Goal: Information Seeking & Learning: Learn about a topic

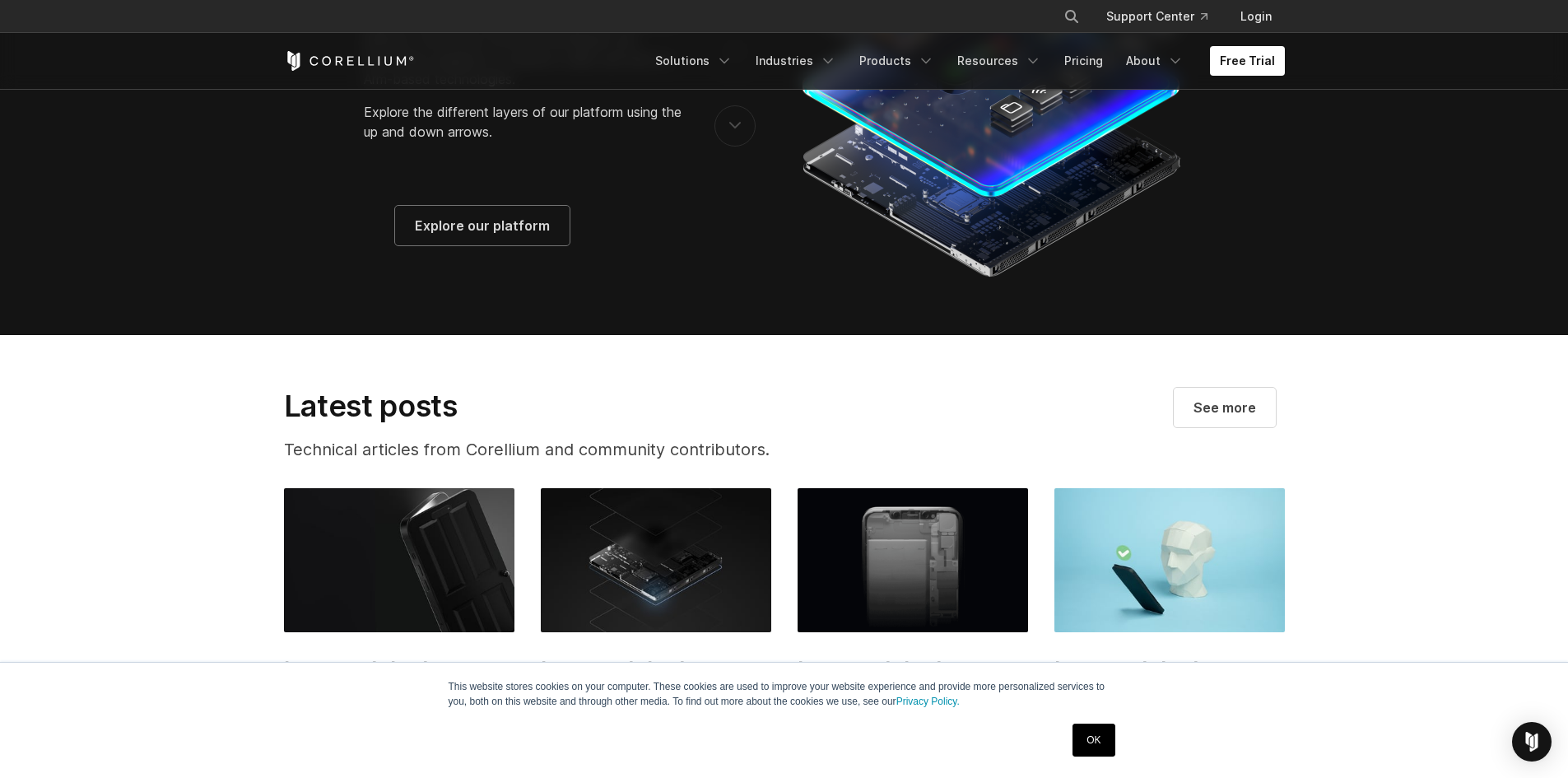
scroll to position [2933, 0]
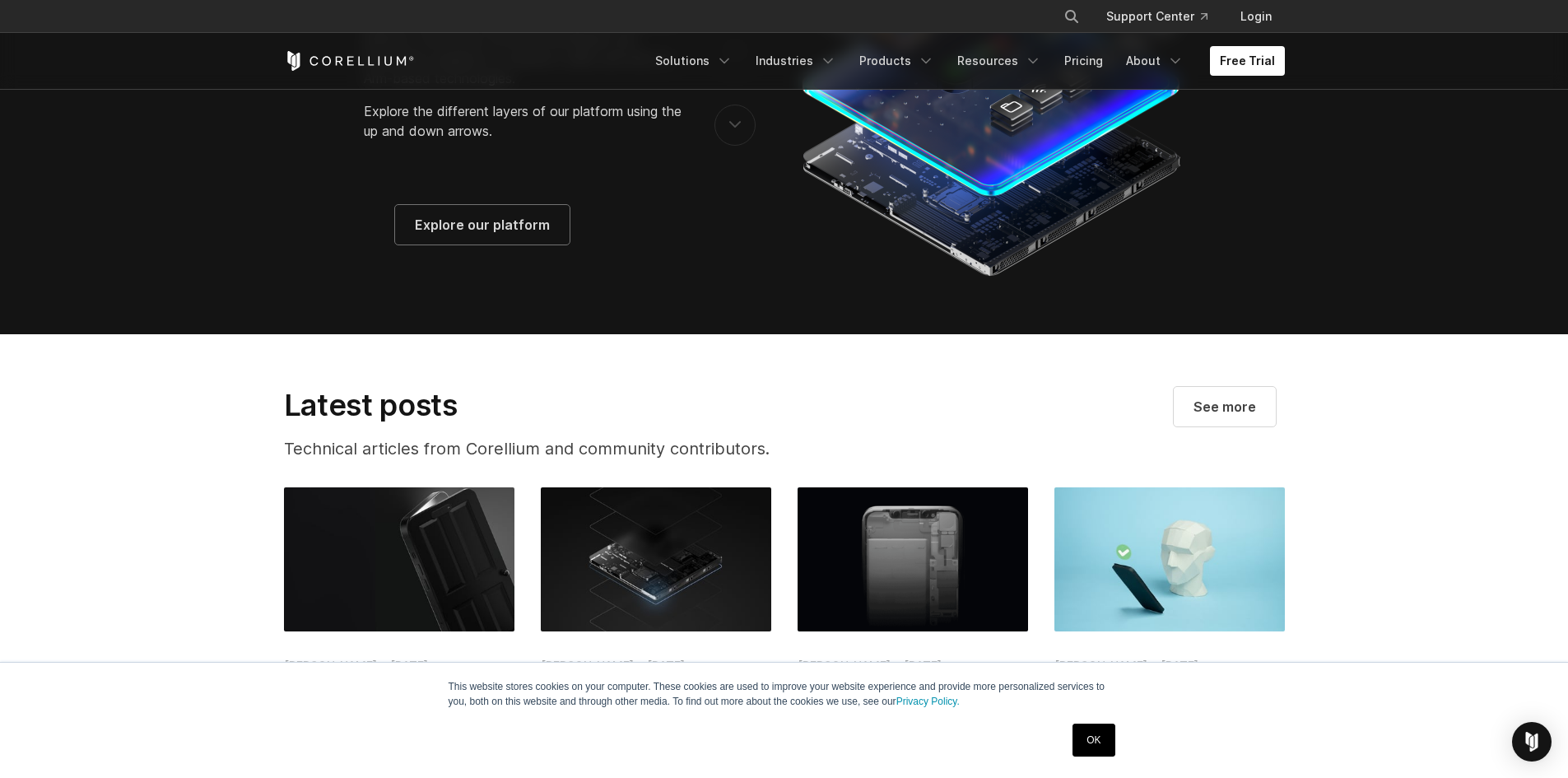
click at [1104, 749] on link "OK" at bounding box center [1094, 739] width 42 height 33
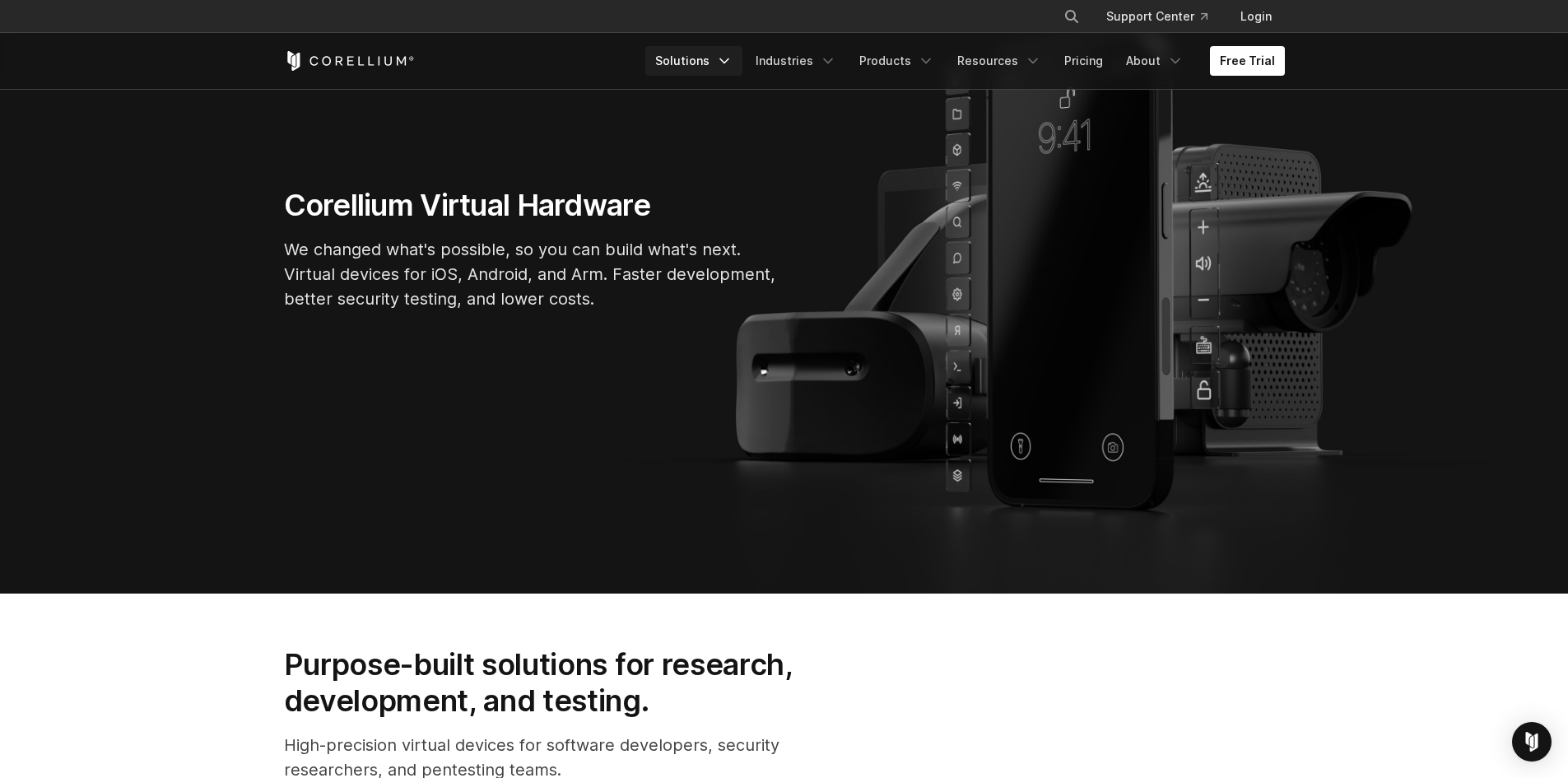
scroll to position [219, 0]
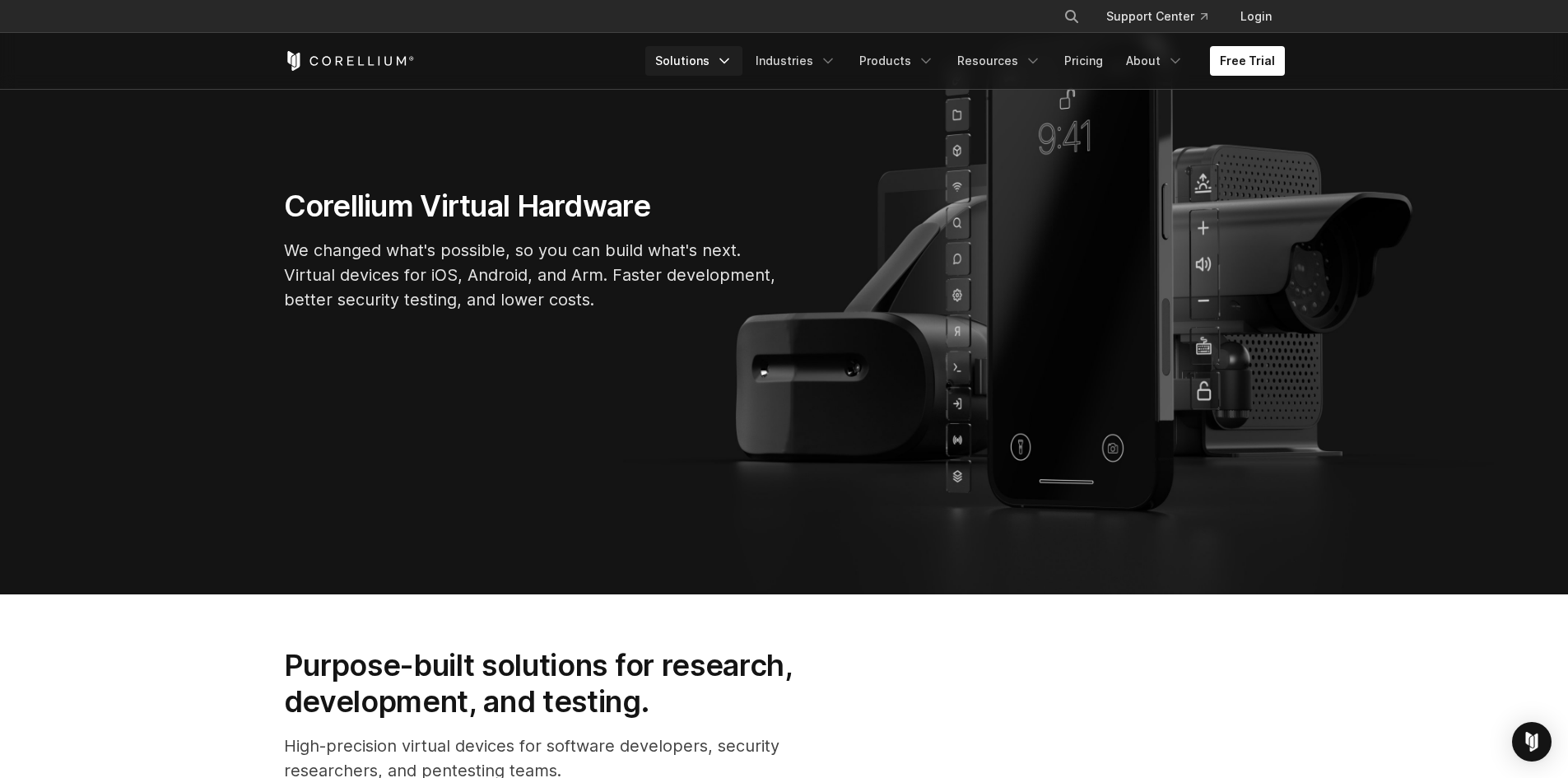
click at [728, 58] on link "Solutions" at bounding box center [694, 61] width 97 height 30
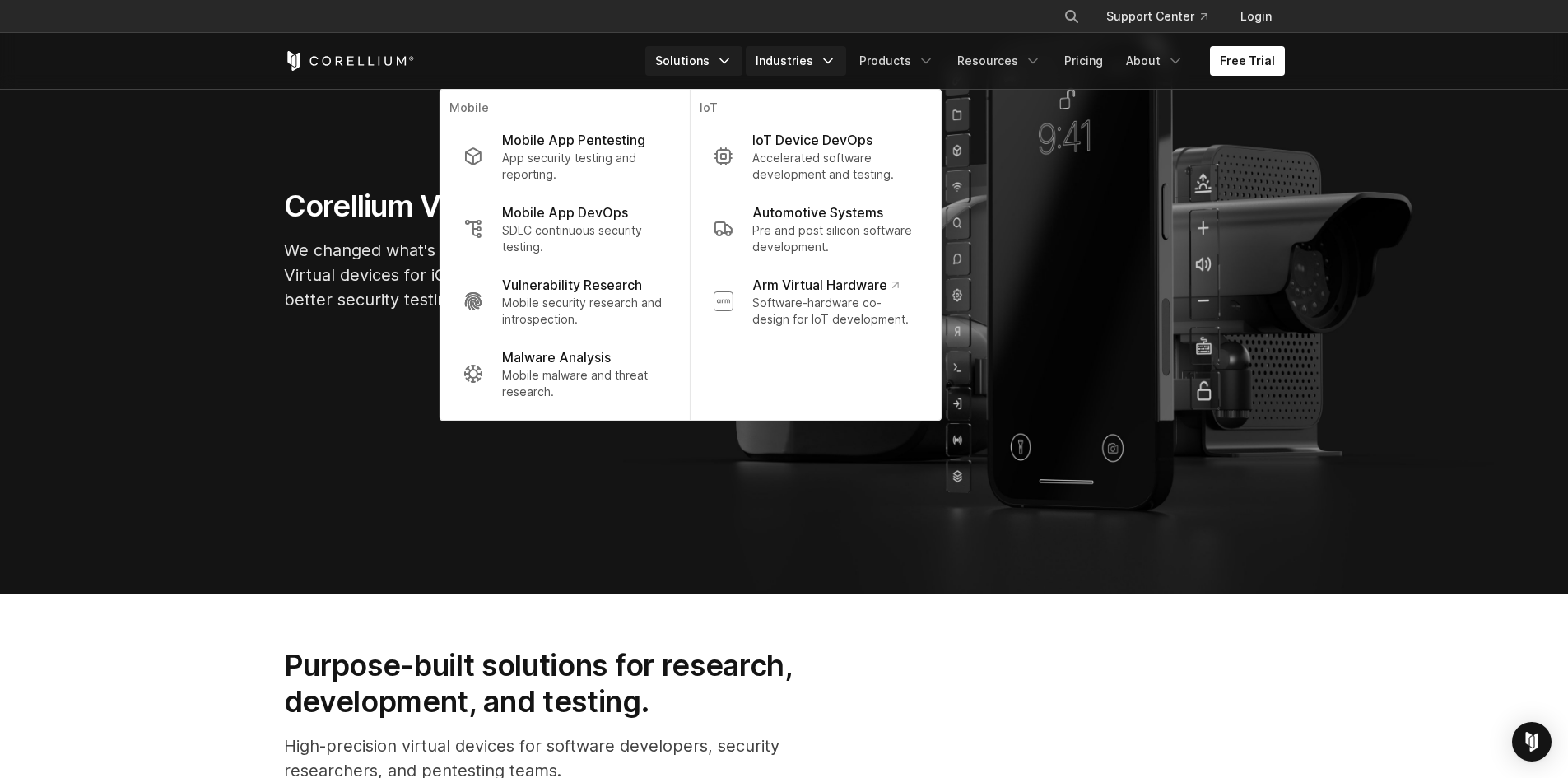
click at [814, 56] on link "Industries" at bounding box center [796, 61] width 100 height 30
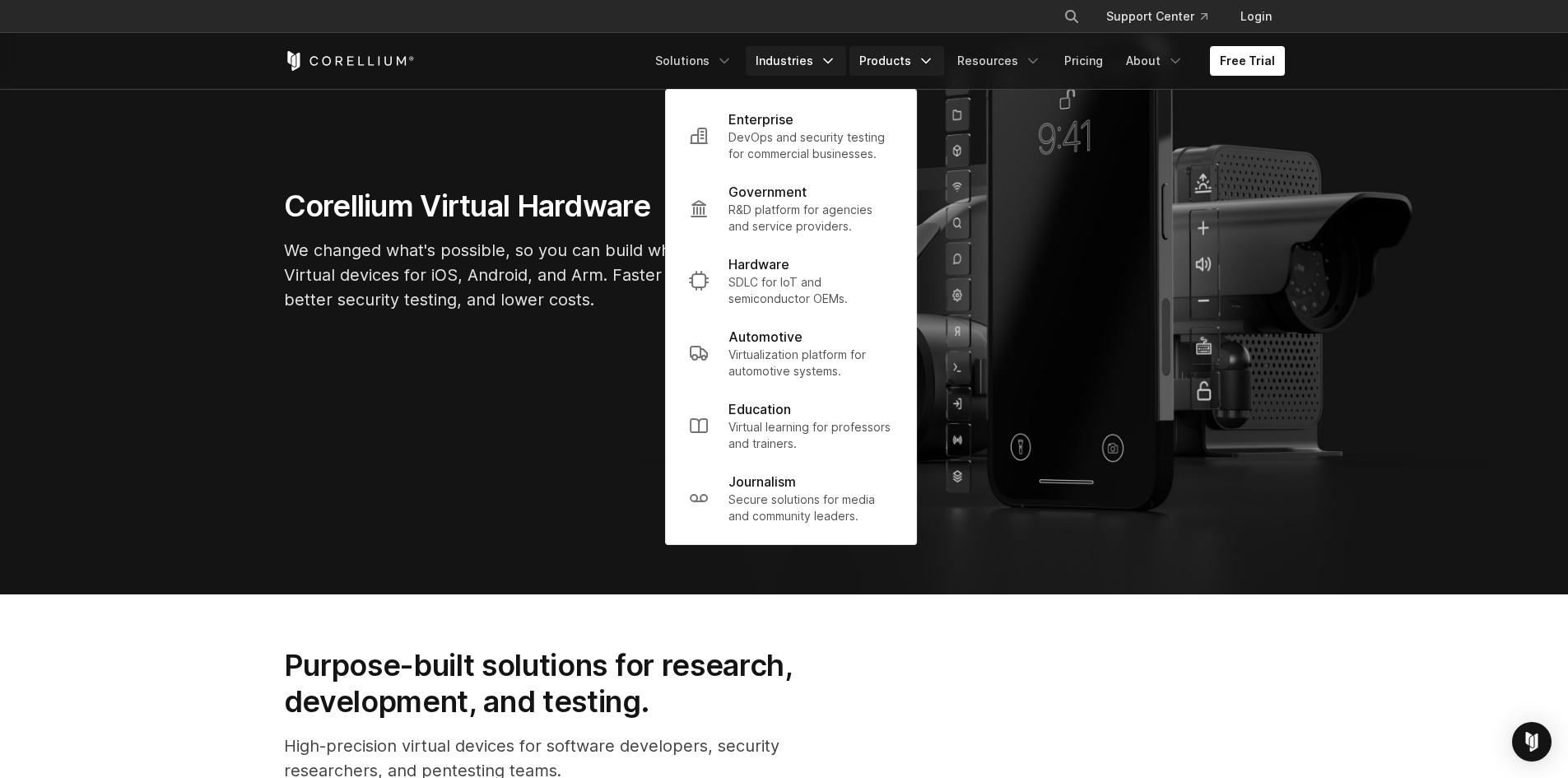
click at [929, 61] on icon "Navigation Menu" at bounding box center [925, 61] width 17 height 17
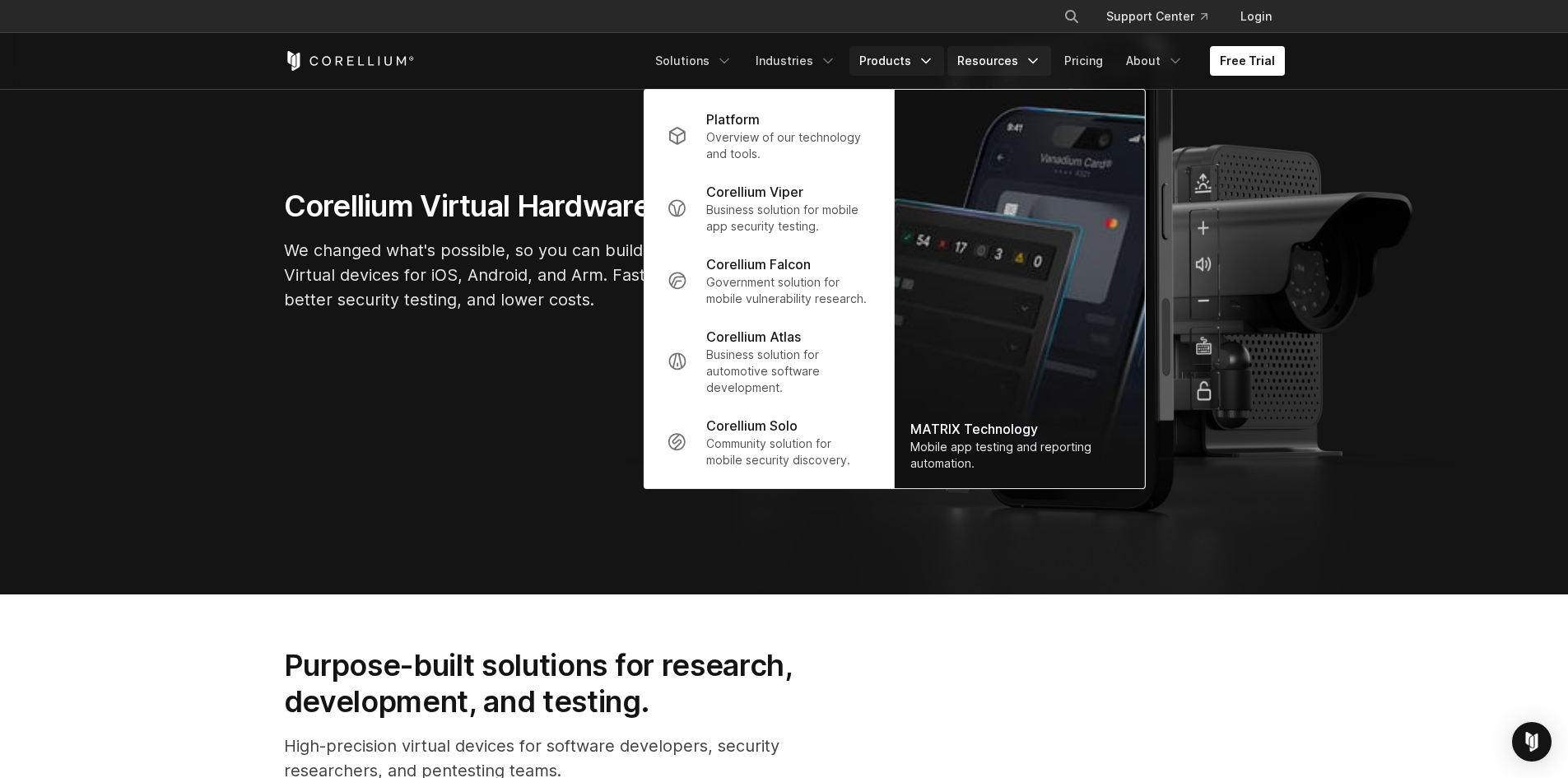
click at [1050, 72] on link "Resources" at bounding box center [1000, 61] width 104 height 30
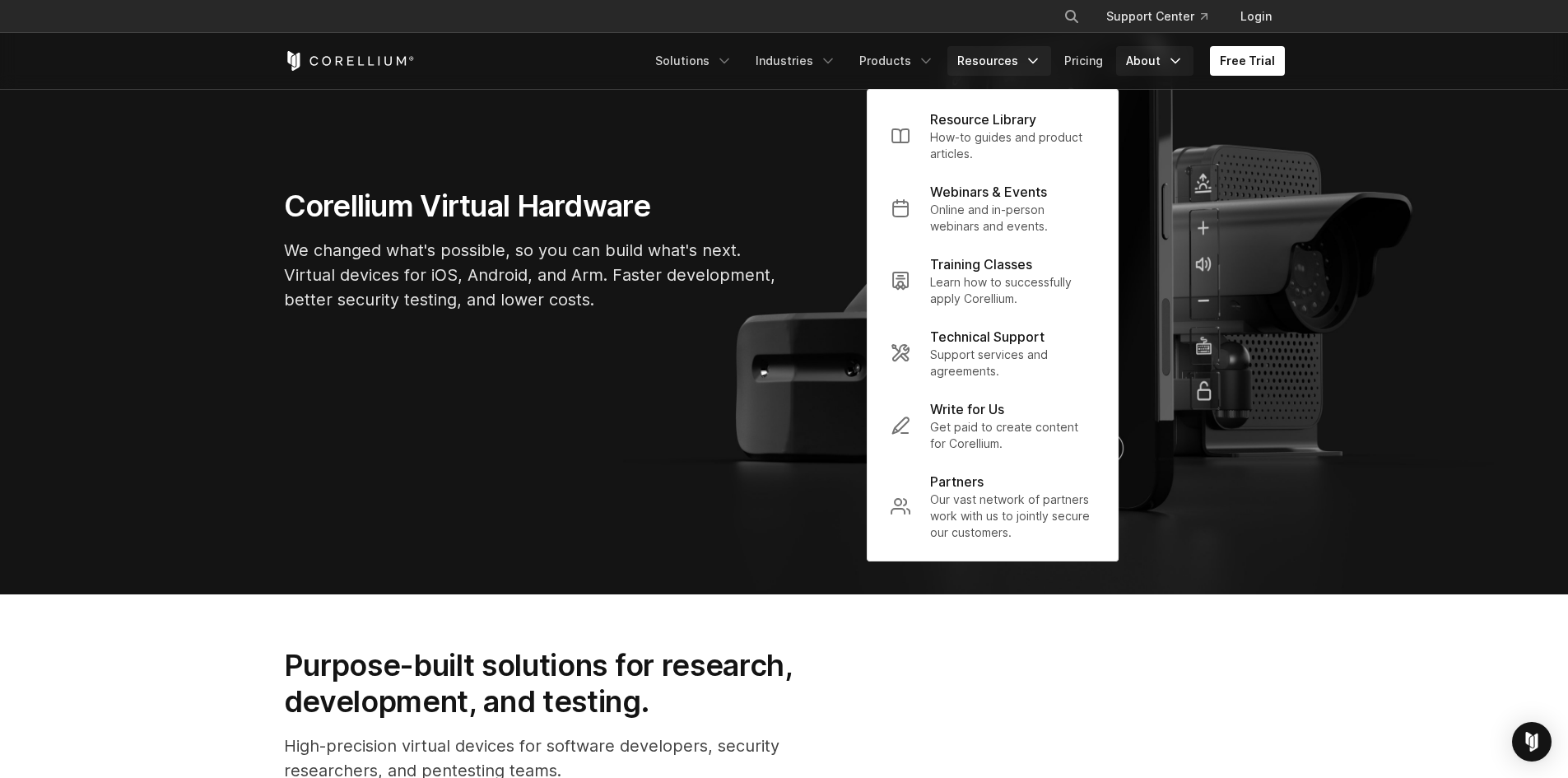
click at [1159, 64] on link "About" at bounding box center [1156, 61] width 78 height 30
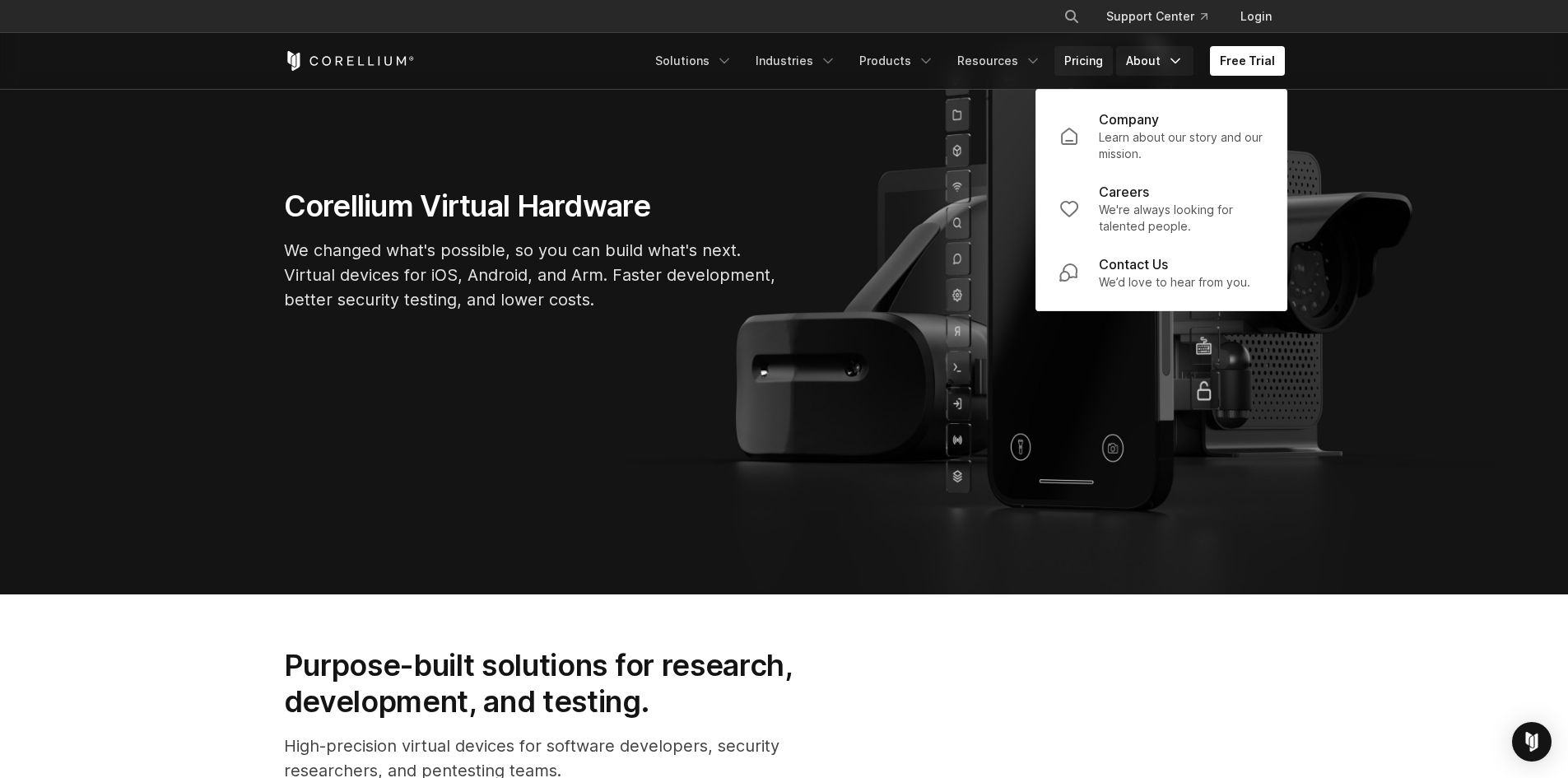
click at [1089, 65] on link "Pricing" at bounding box center [1083, 61] width 58 height 30
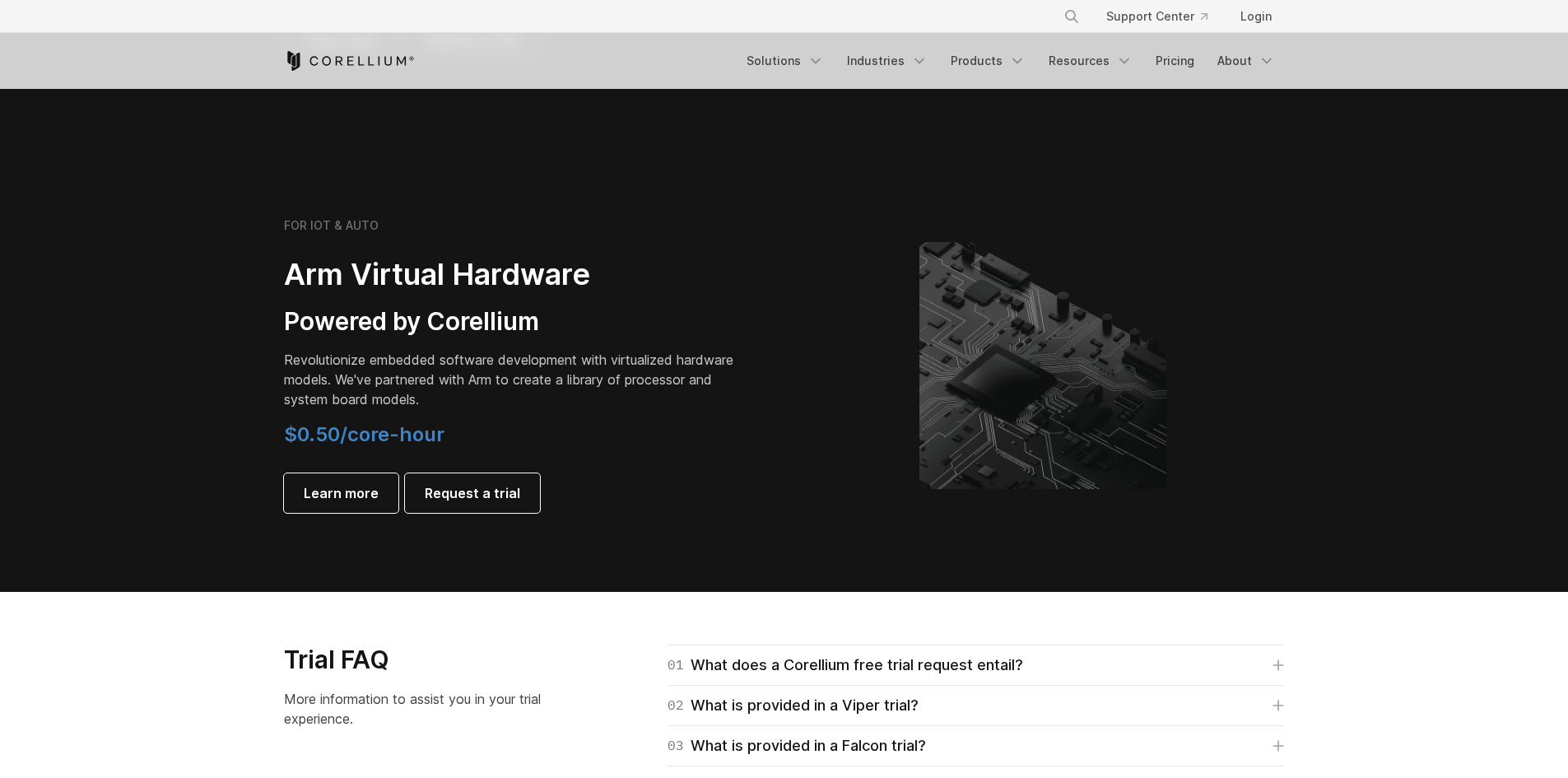
scroll to position [2007, 0]
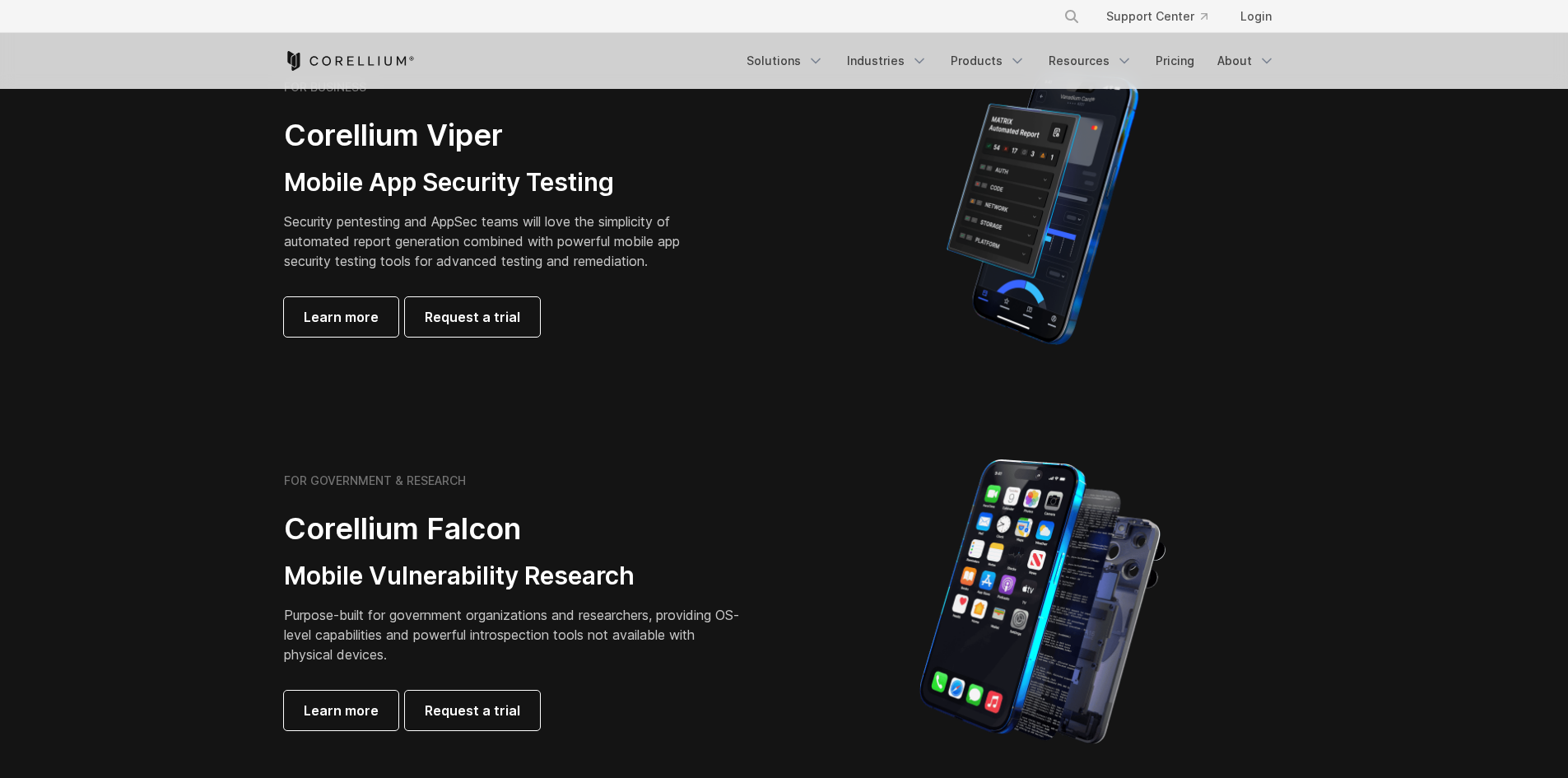
click at [785, 79] on div "Free Trial Solutions" at bounding box center [784, 61] width 1001 height 56
click at [786, 69] on link "Solutions" at bounding box center [785, 61] width 97 height 30
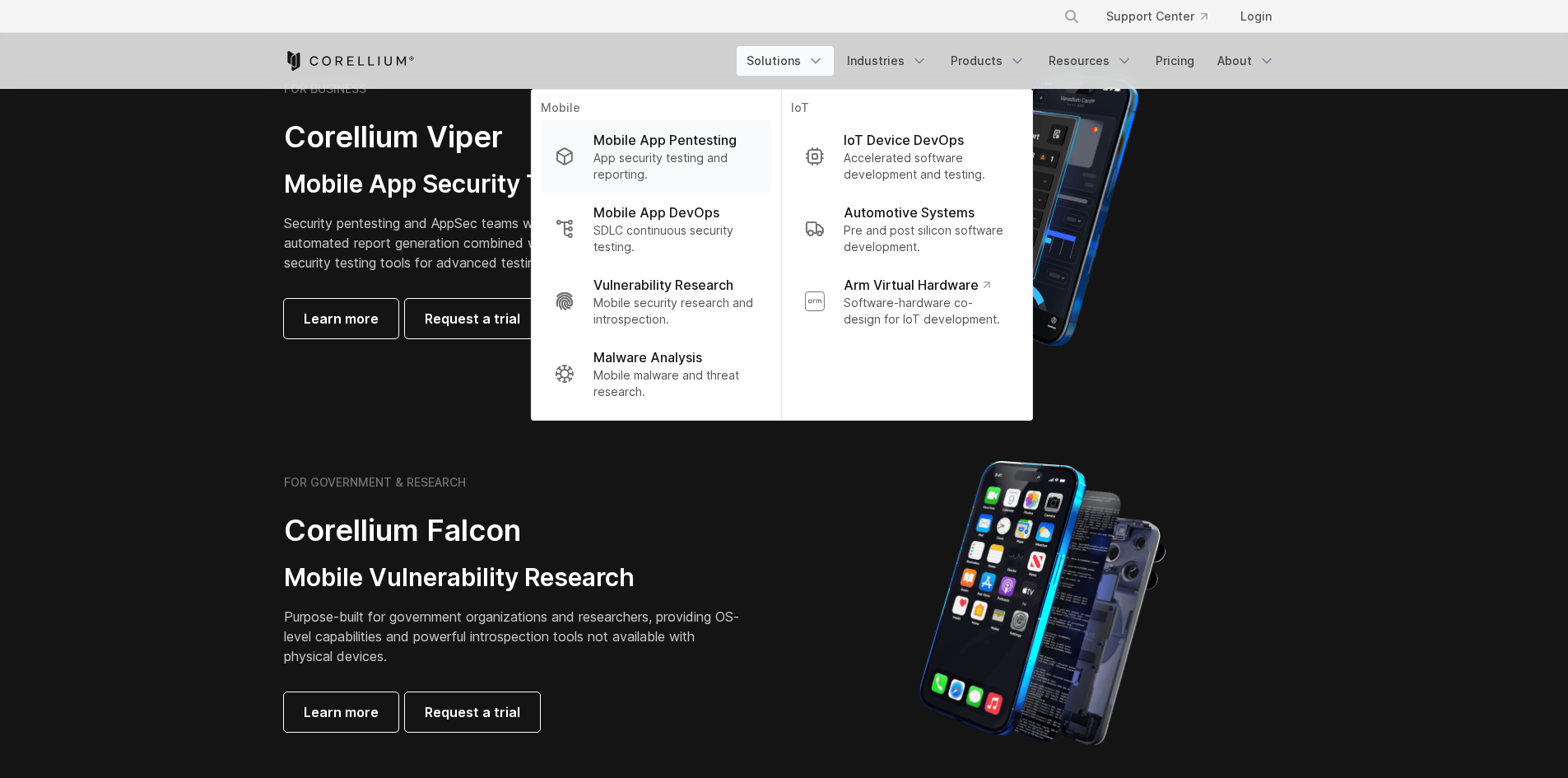
click at [706, 144] on p "Mobile App Pentesting" at bounding box center [665, 140] width 144 height 19
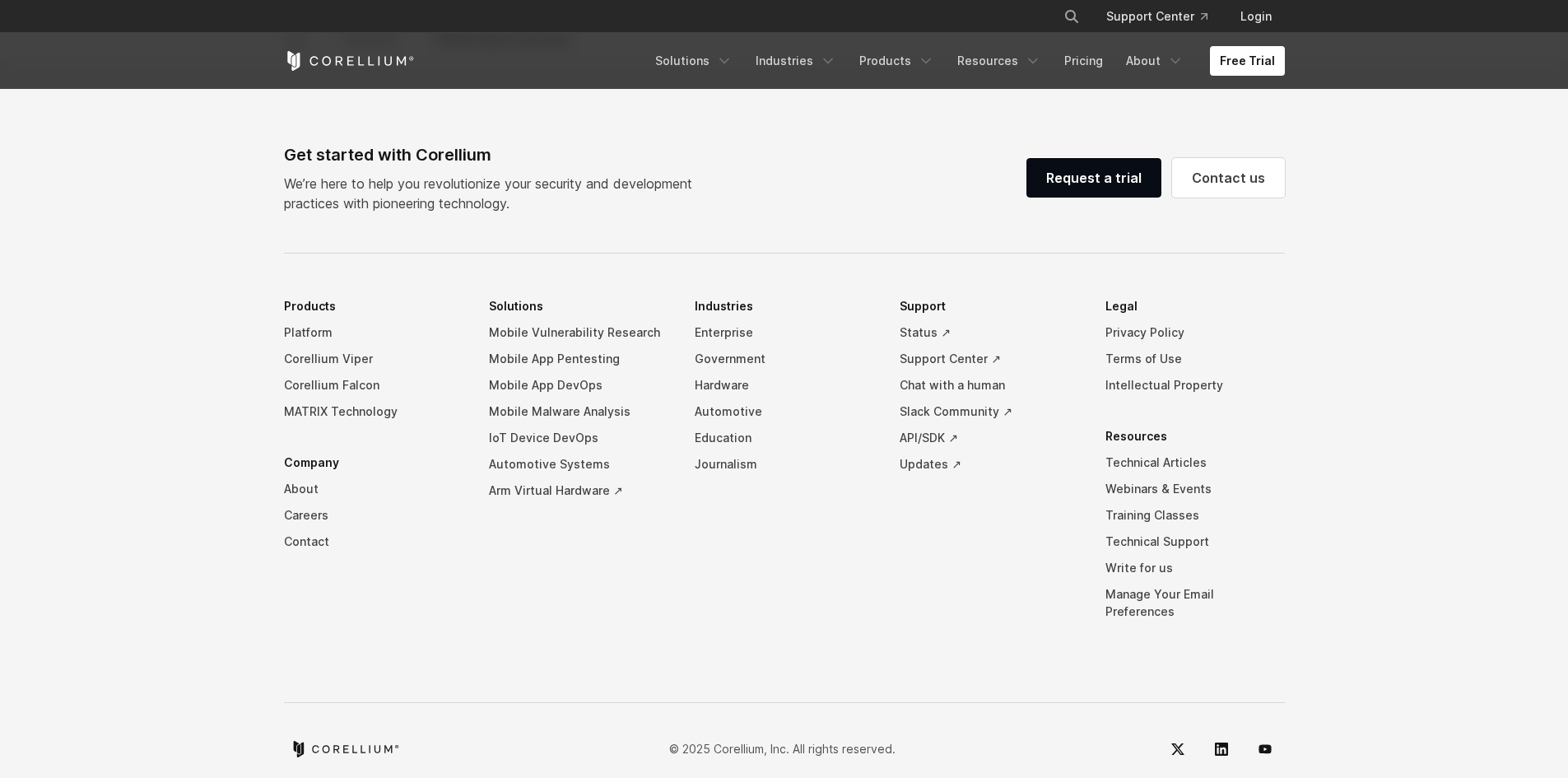
scroll to position [5202, 0]
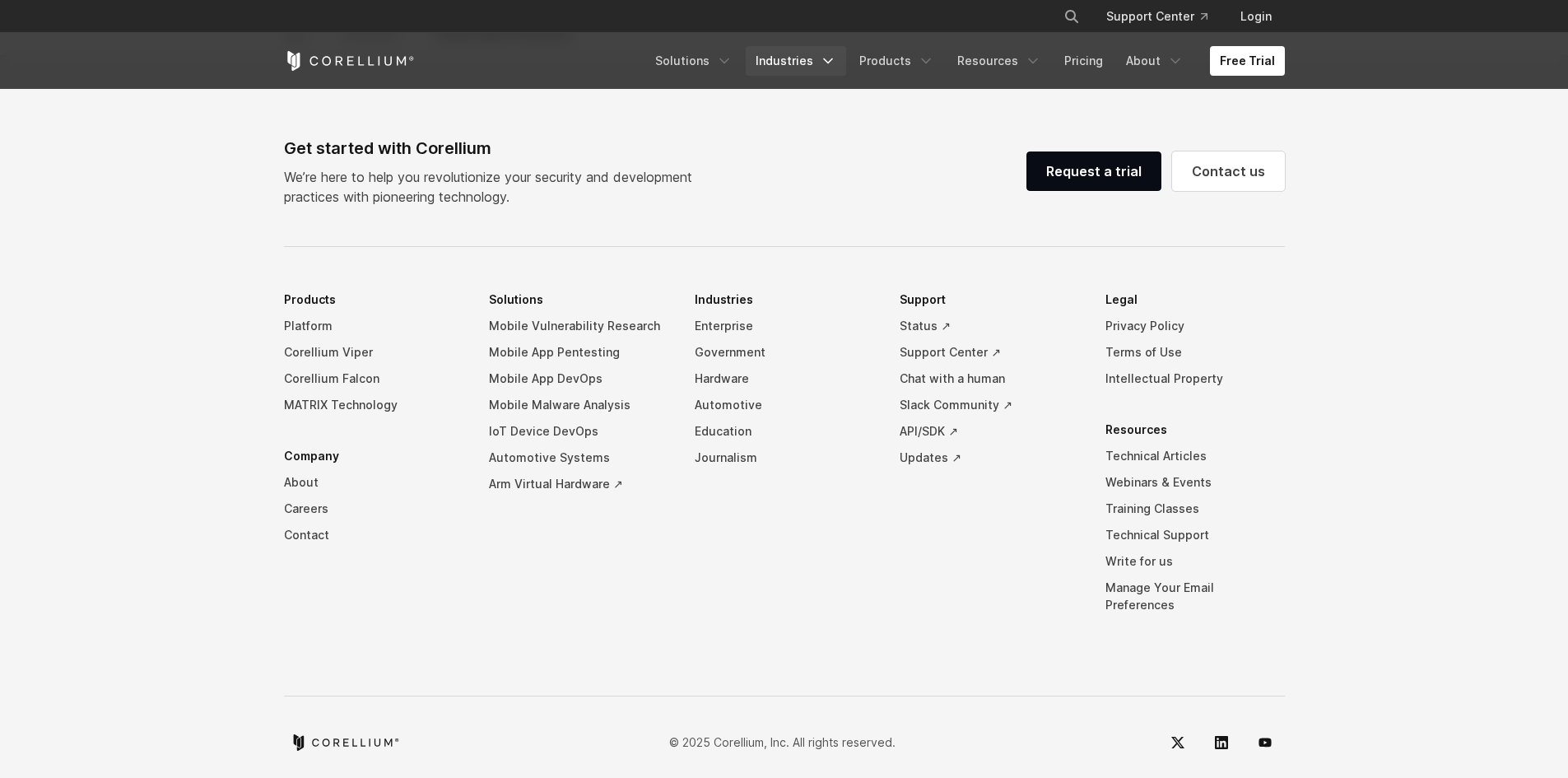
click at [822, 54] on link "Industries" at bounding box center [796, 61] width 100 height 30
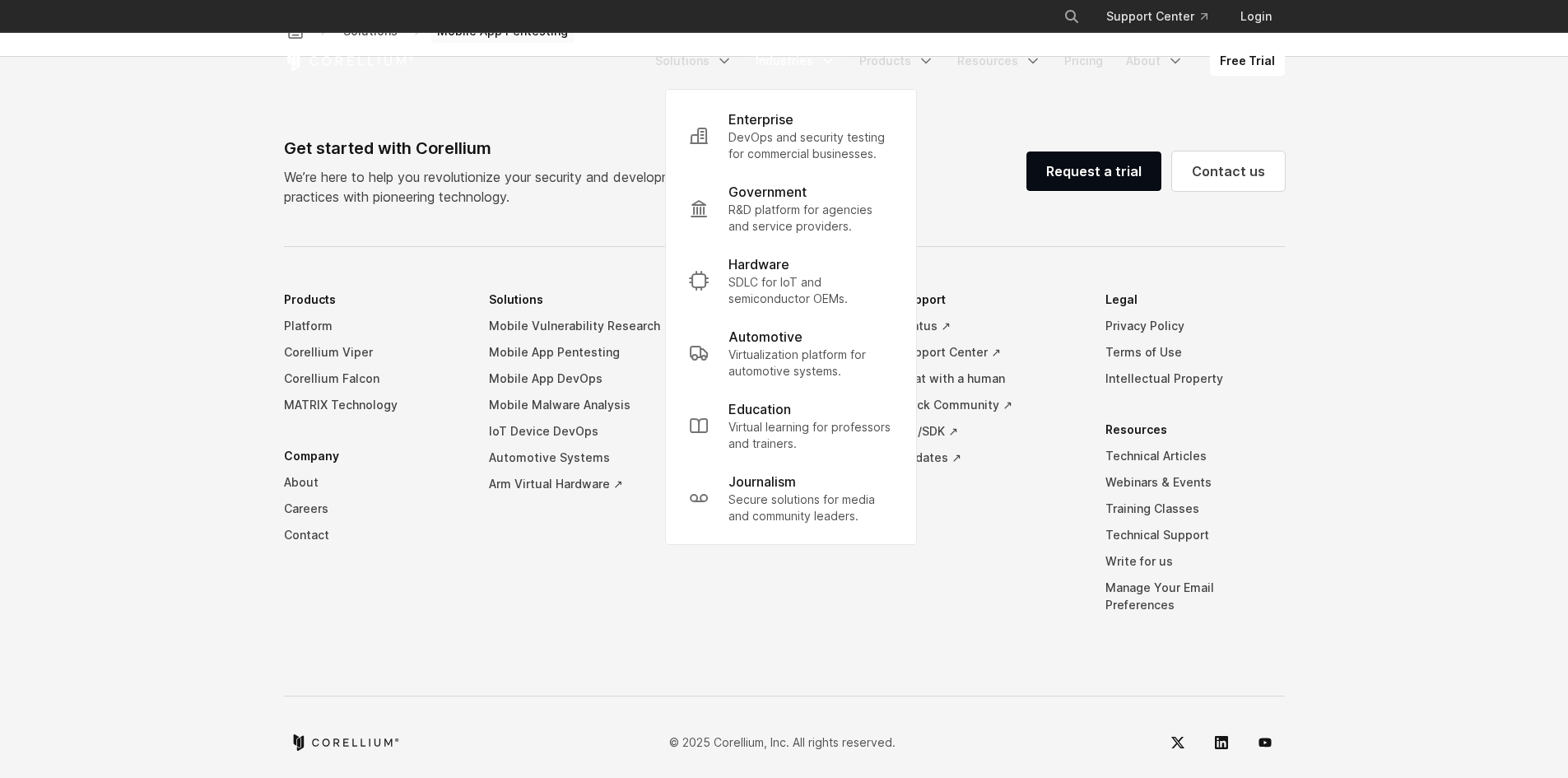
click at [836, 66] on icon "Navigation Menu" at bounding box center [828, 61] width 17 height 17
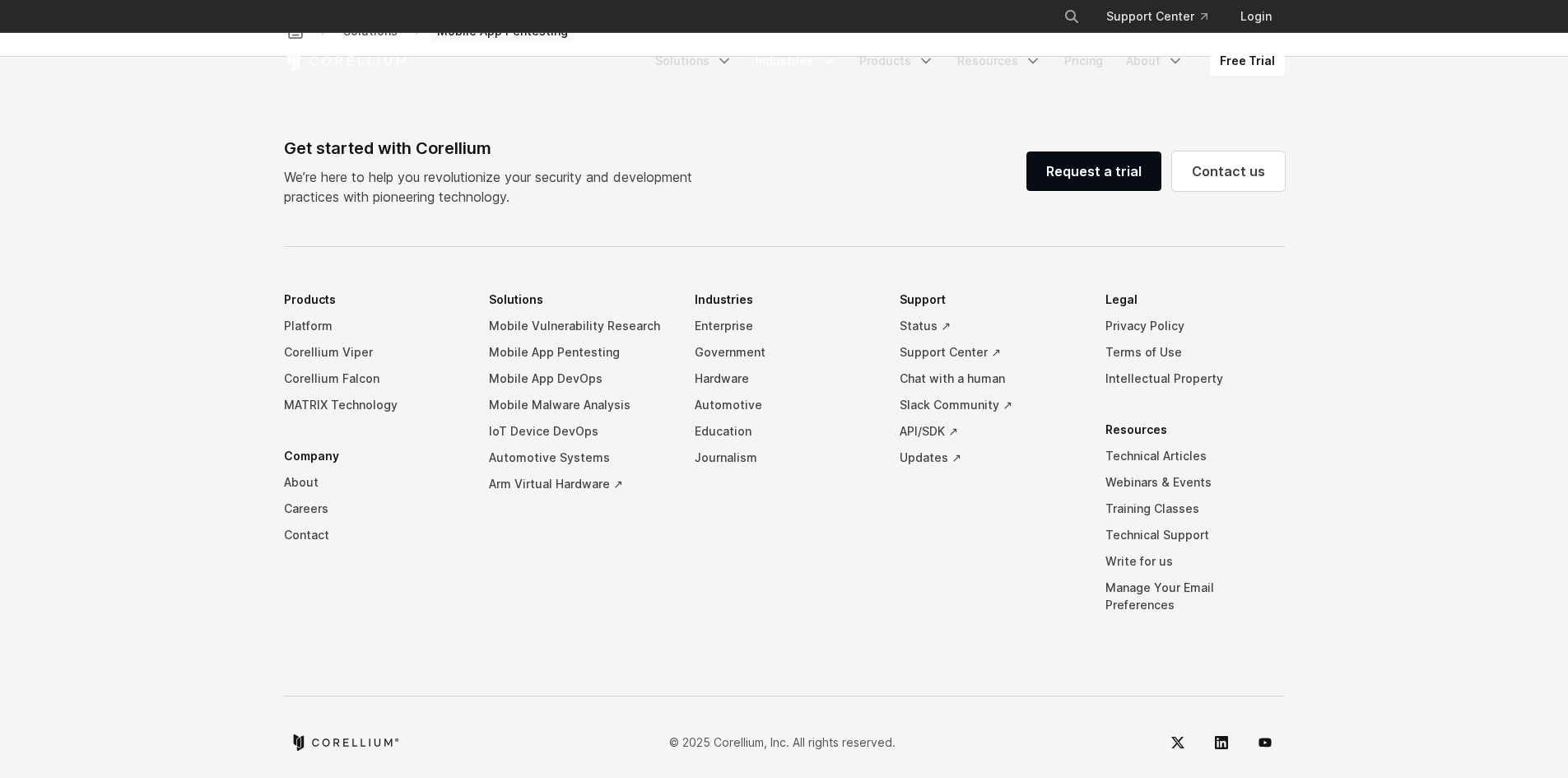
scroll to position [0, 0]
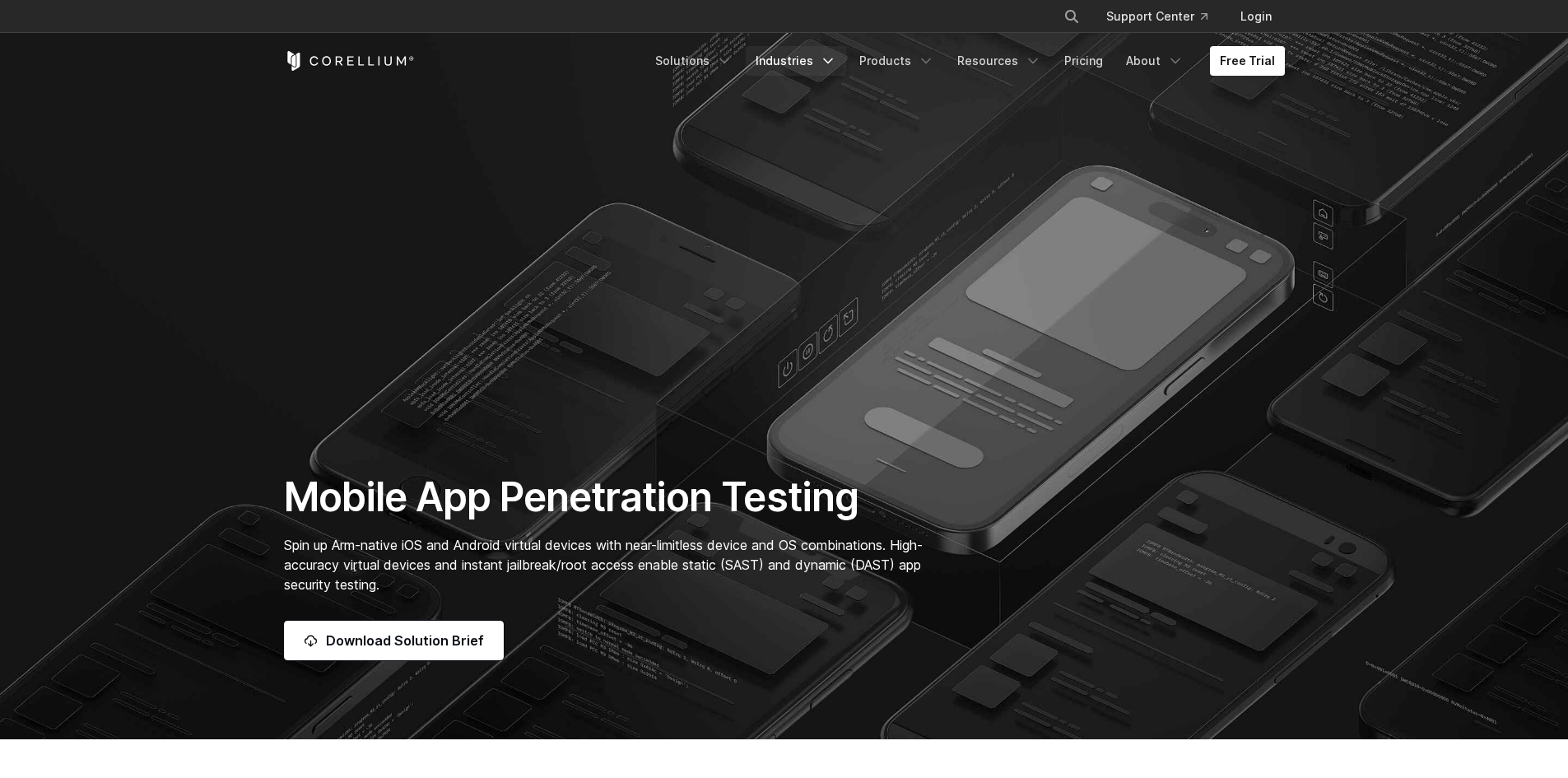
click at [836, 66] on icon "Navigation Menu" at bounding box center [828, 61] width 17 height 17
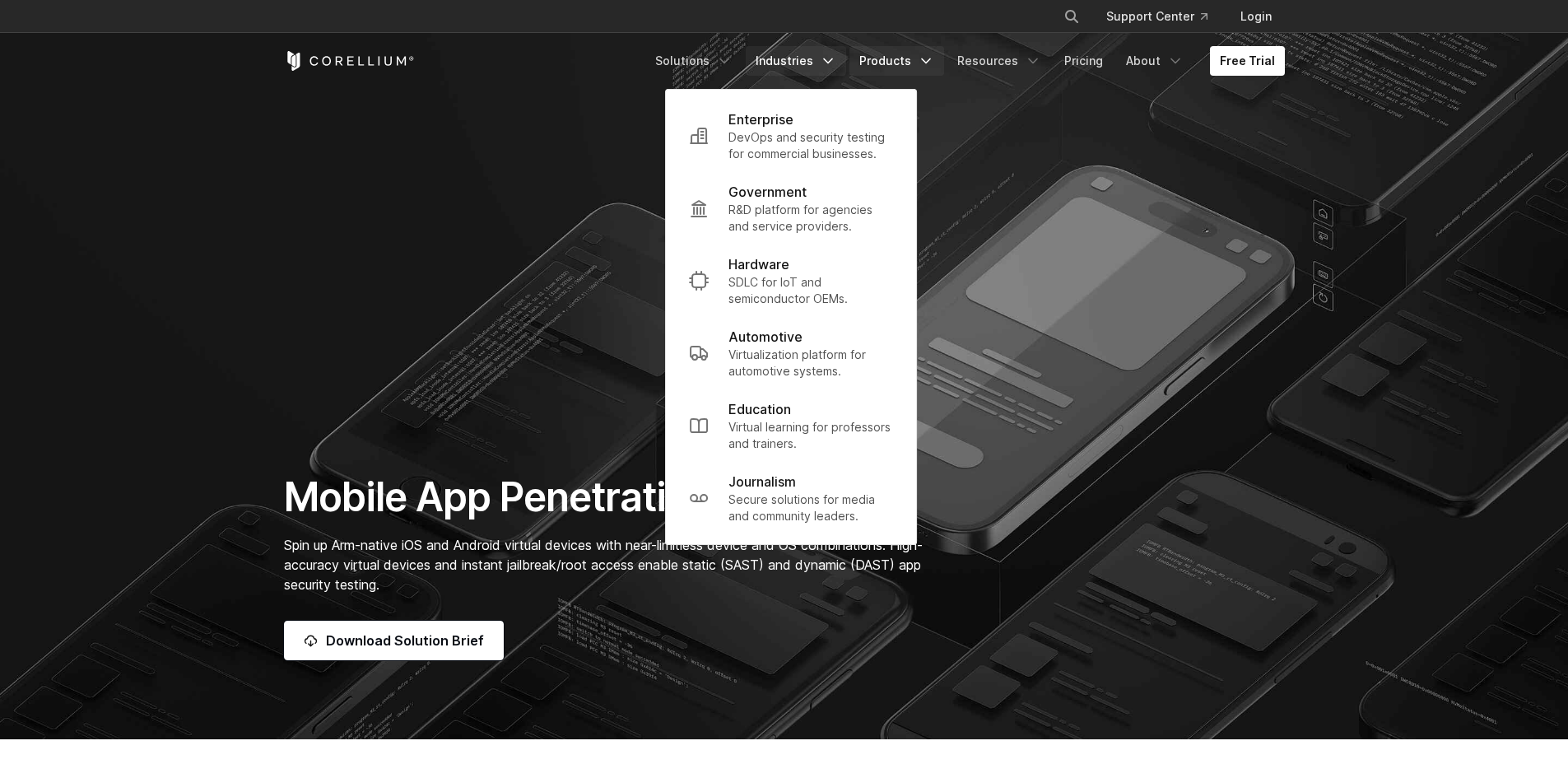
click at [915, 56] on link "Products" at bounding box center [896, 61] width 94 height 30
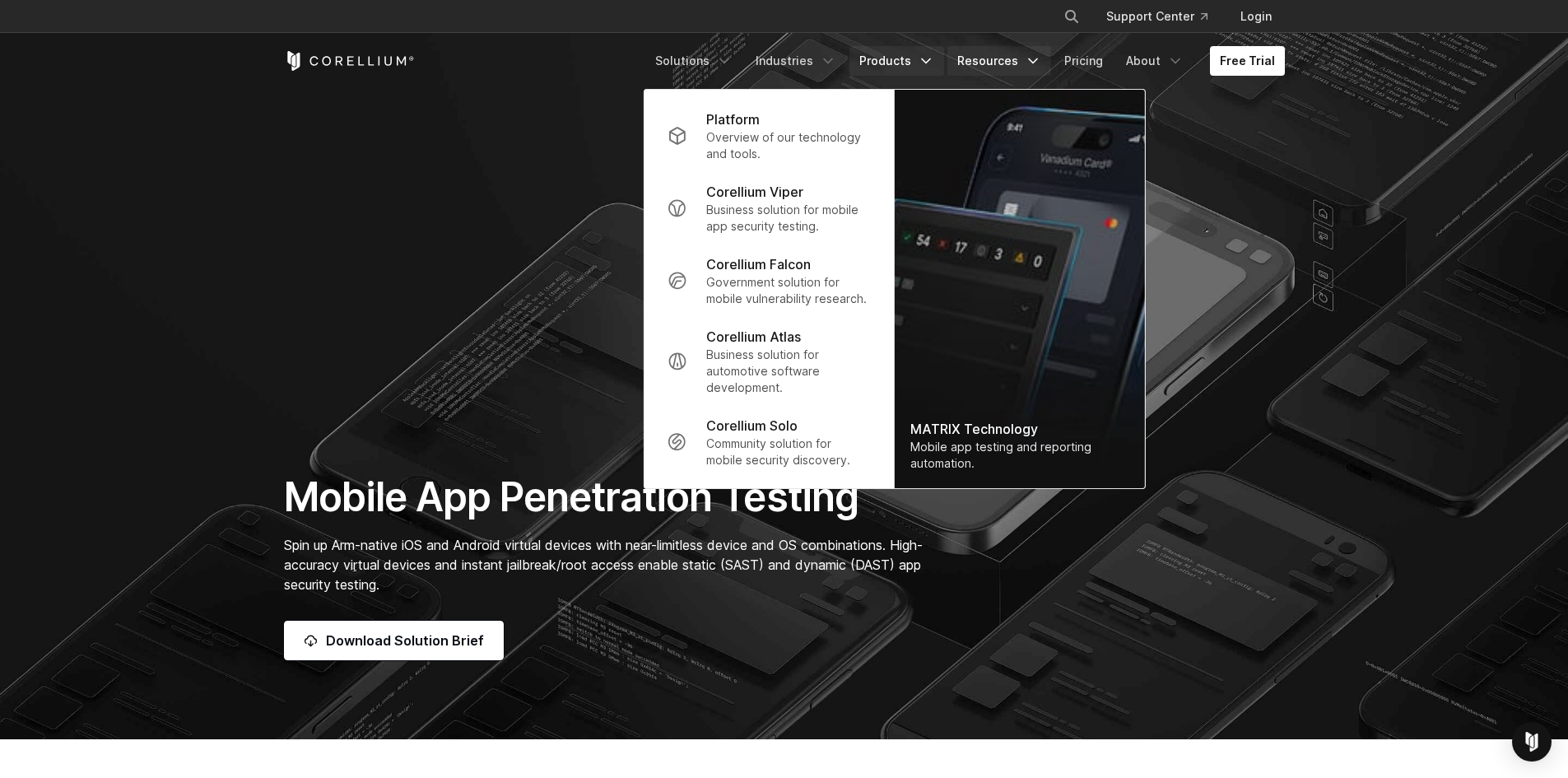
click at [1008, 55] on link "Resources" at bounding box center [1000, 61] width 104 height 30
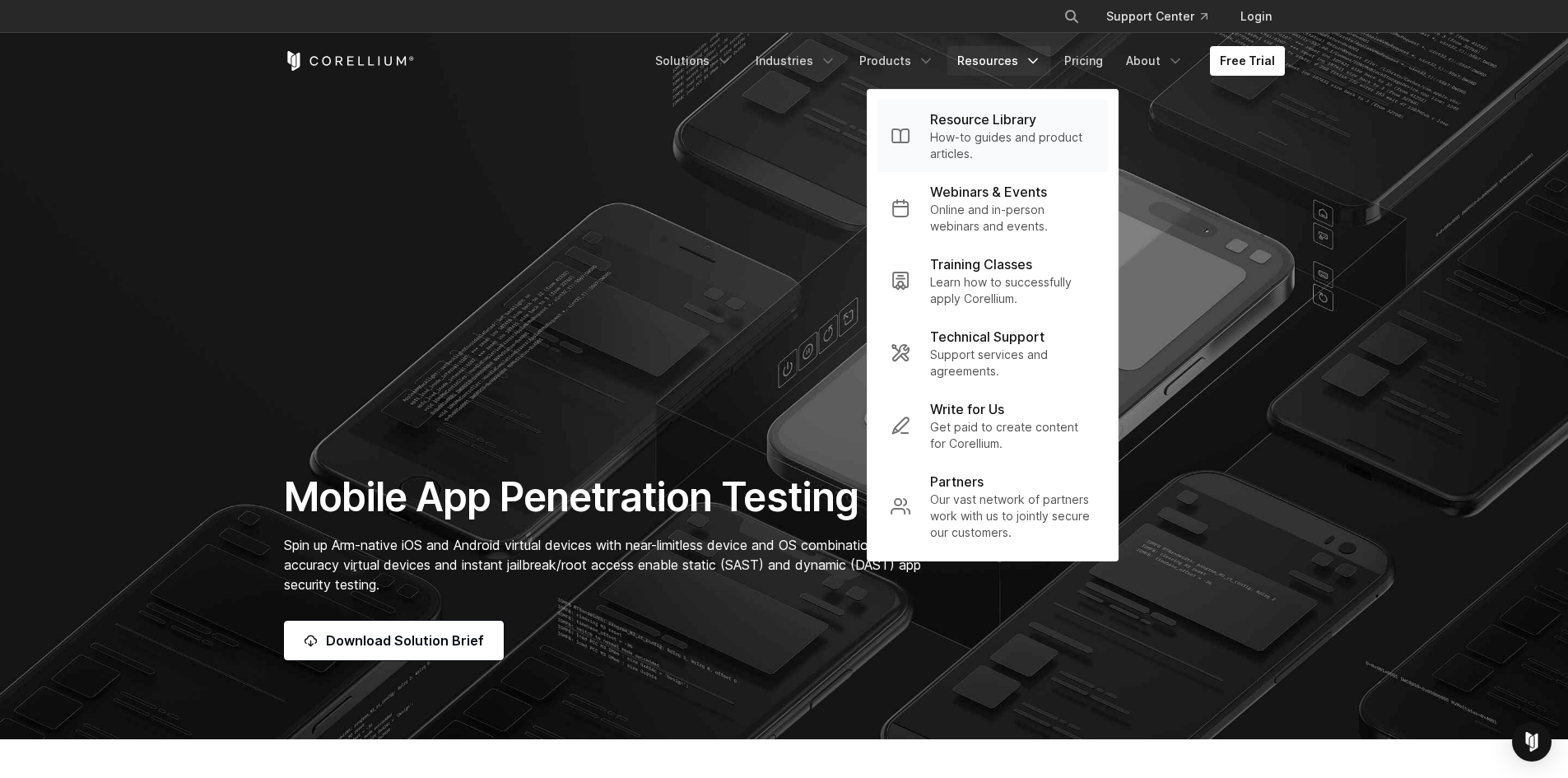
click at [962, 137] on p "How-to guides and product articles." at bounding box center [1012, 145] width 165 height 33
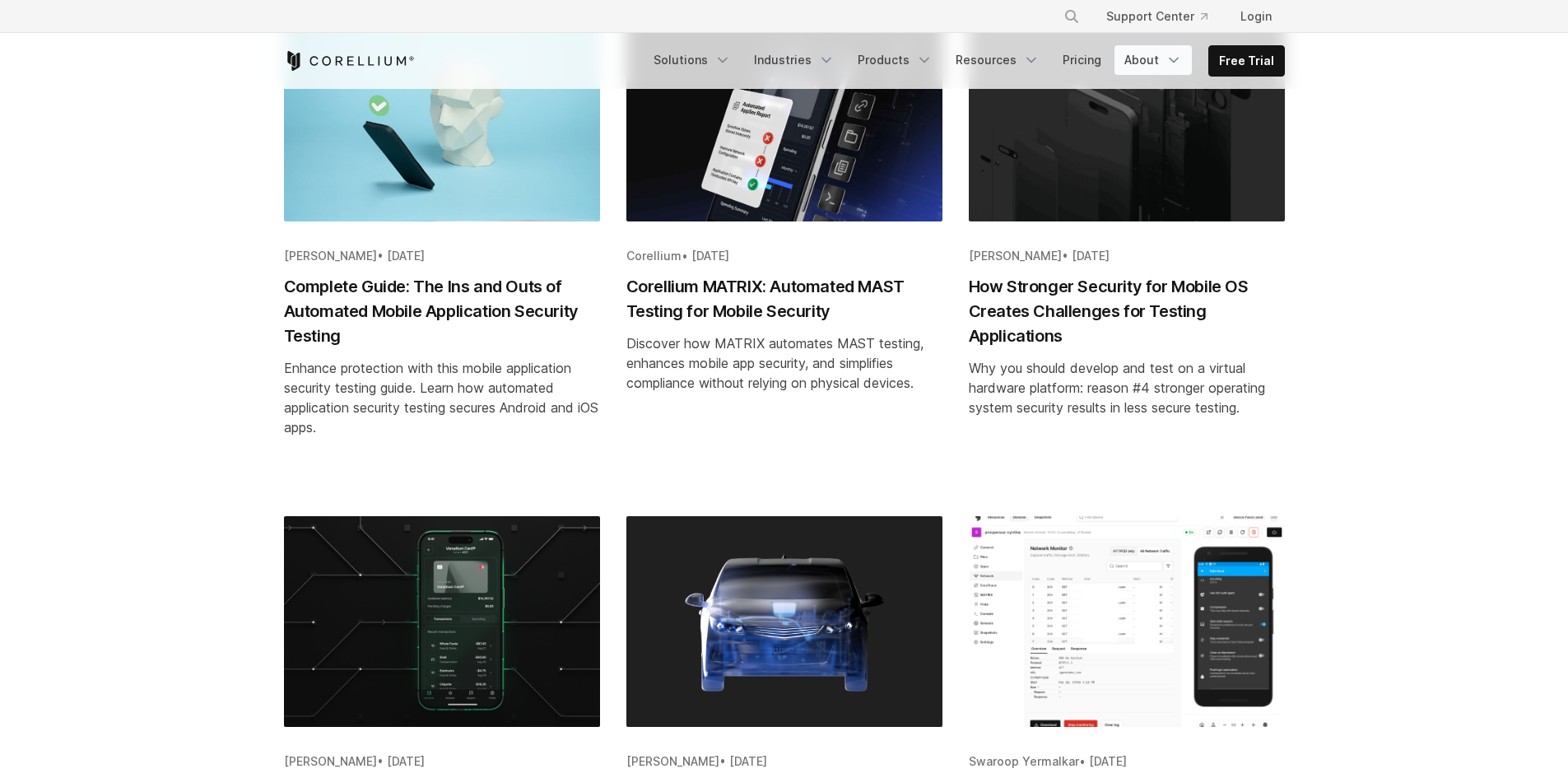
click at [1146, 60] on link "About" at bounding box center [1154, 60] width 78 height 30
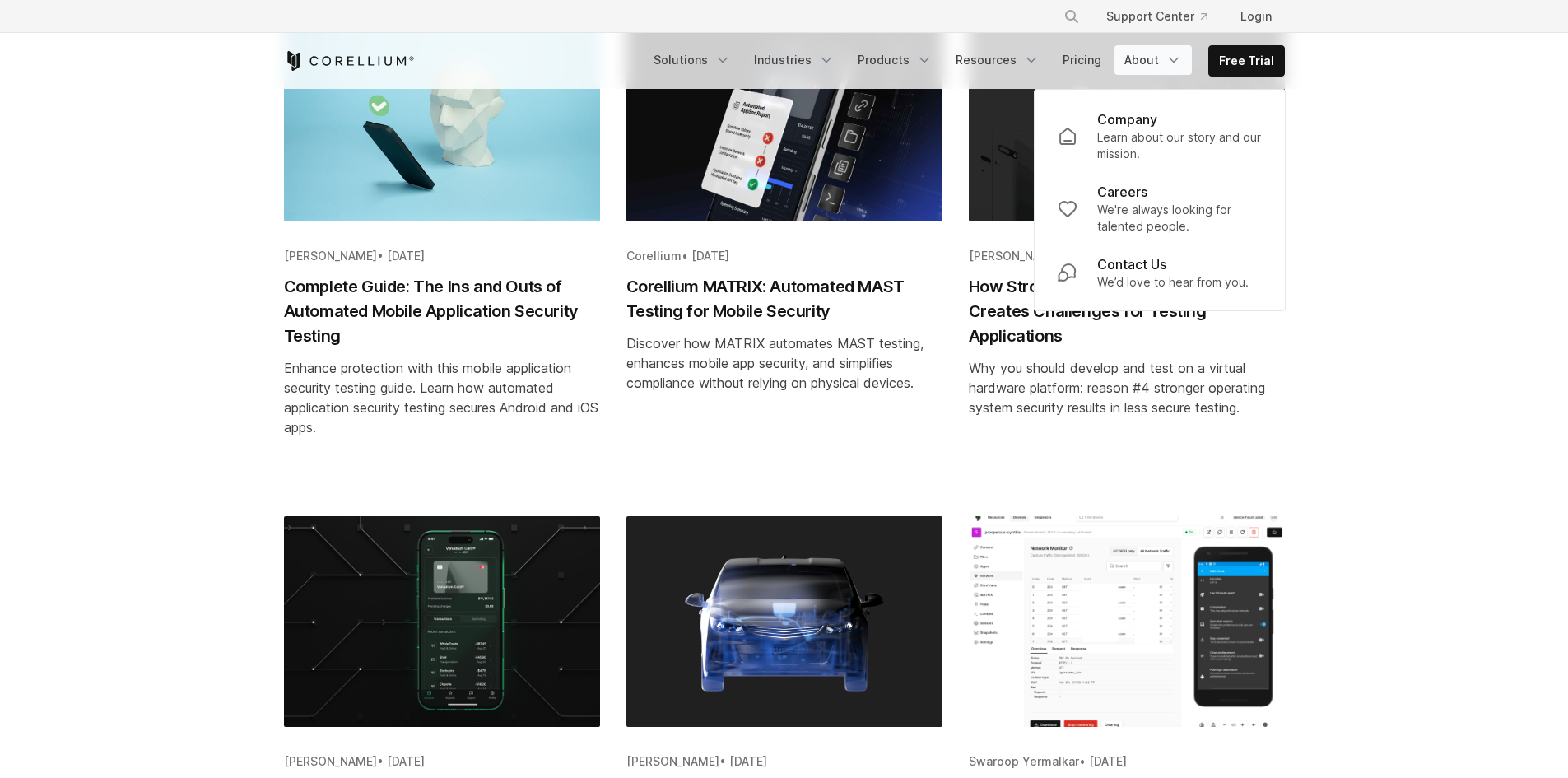
scroll to position [905, 0]
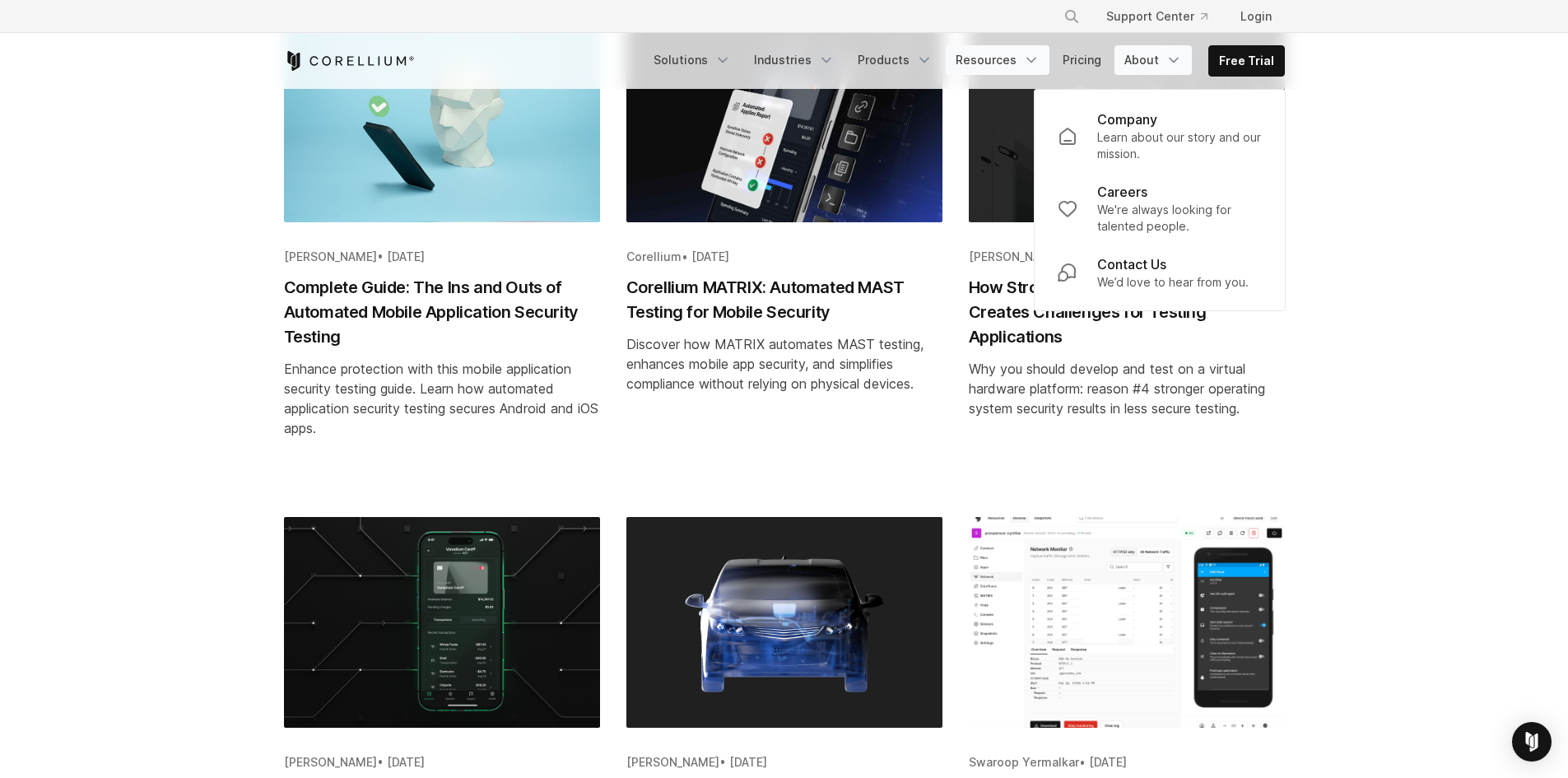
click at [1033, 72] on link "Resources" at bounding box center [998, 60] width 104 height 30
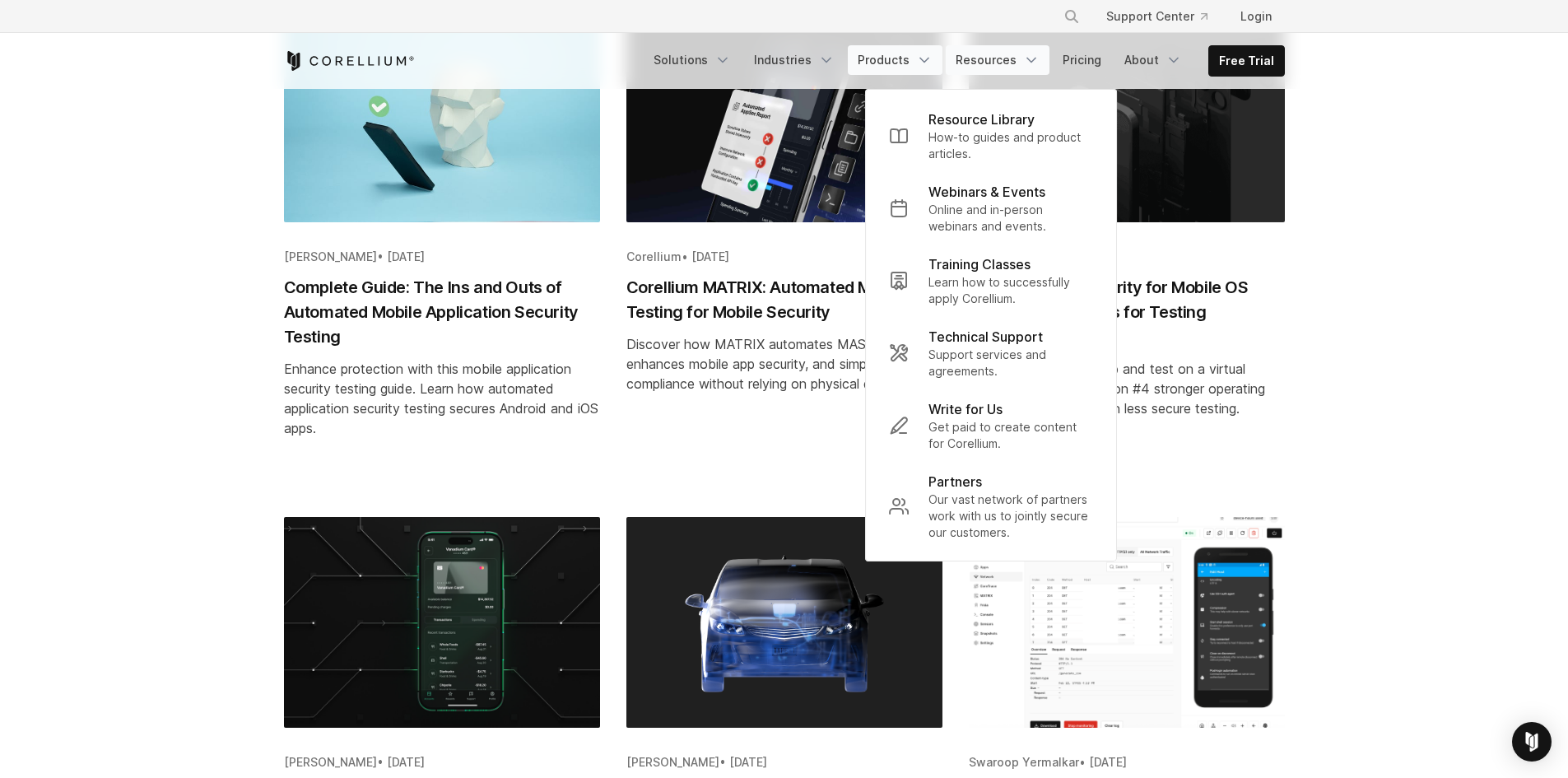
click at [907, 62] on link "Products" at bounding box center [895, 60] width 94 height 30
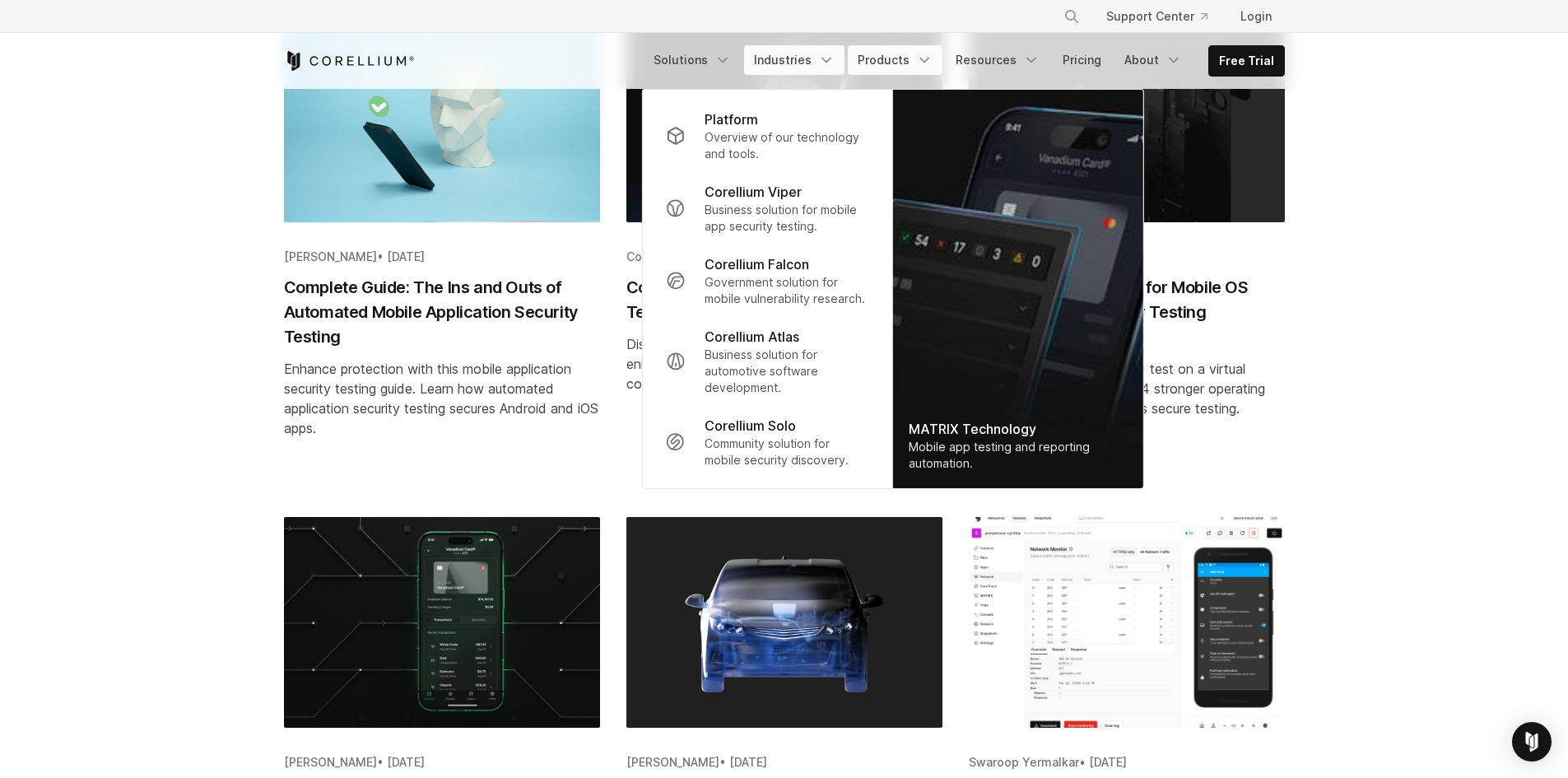
click at [799, 54] on link "Industries" at bounding box center [794, 60] width 100 height 30
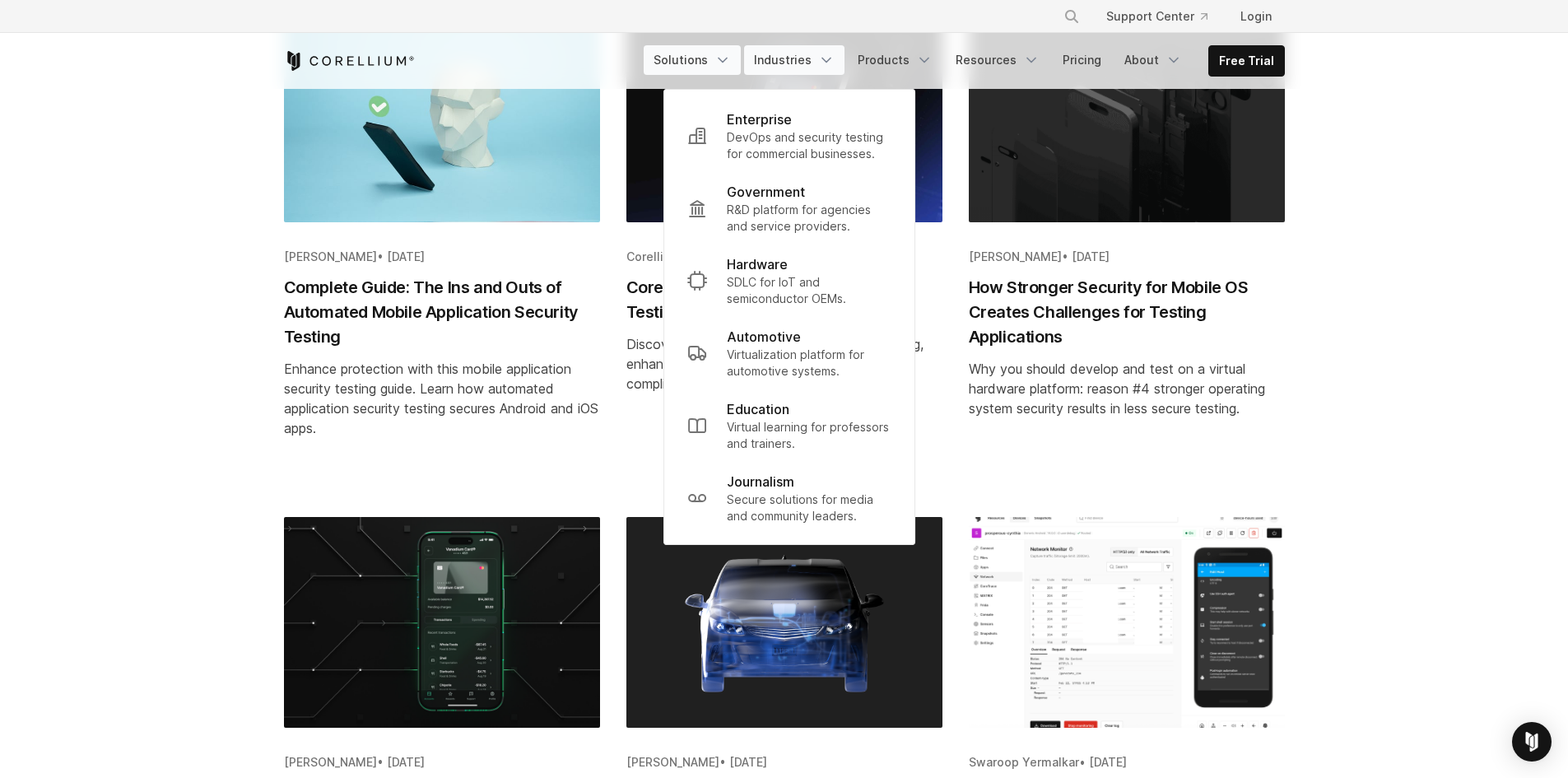
click at [699, 53] on link "Solutions" at bounding box center [692, 60] width 97 height 30
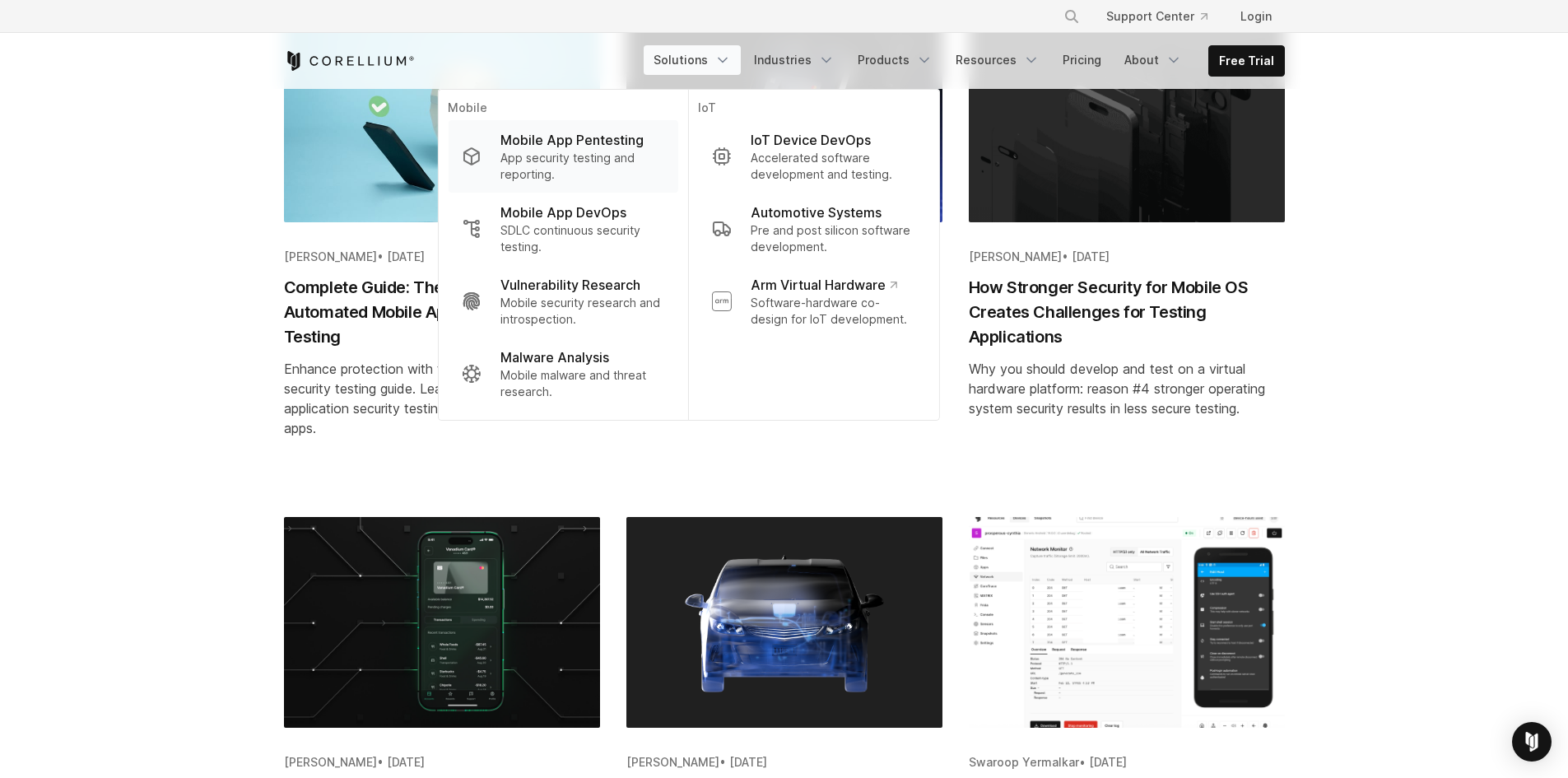
click at [628, 168] on p "App security testing and reporting." at bounding box center [583, 166] width 164 height 33
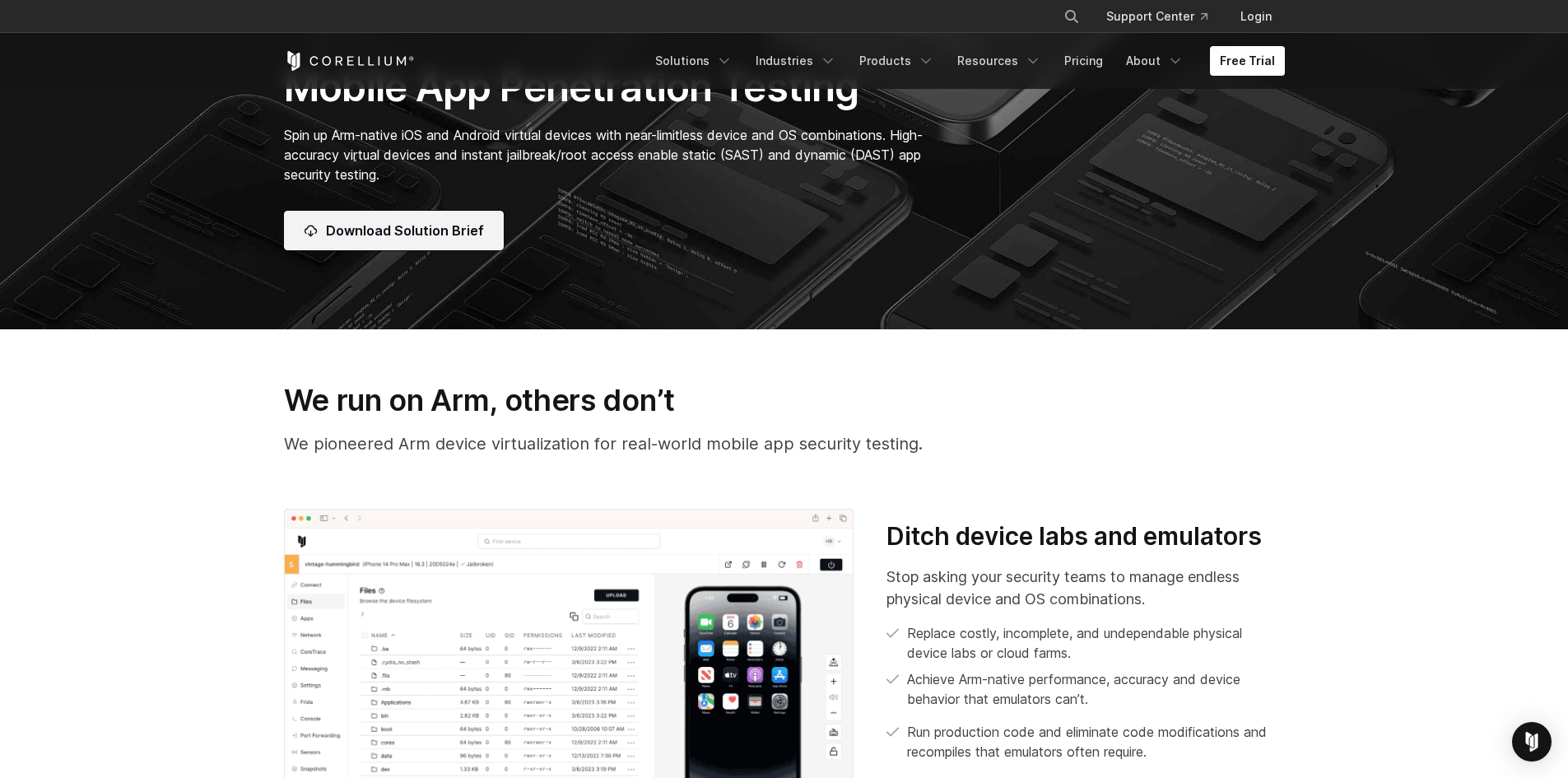
click at [430, 228] on span "Download Solution Brief" at bounding box center [405, 230] width 158 height 19
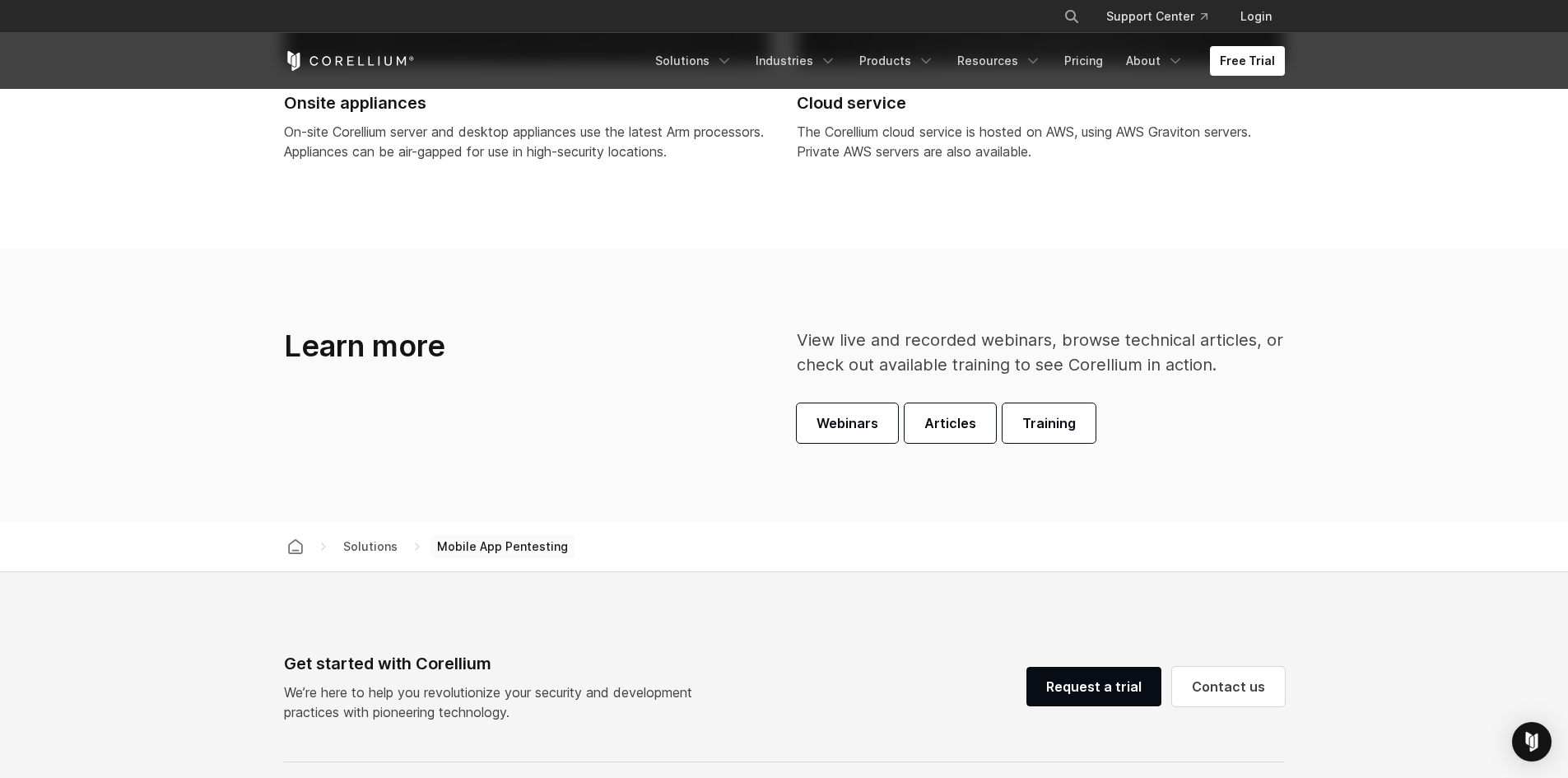
scroll to position [4689, 0]
click at [930, 421] on span "Articles" at bounding box center [950, 420] width 52 height 19
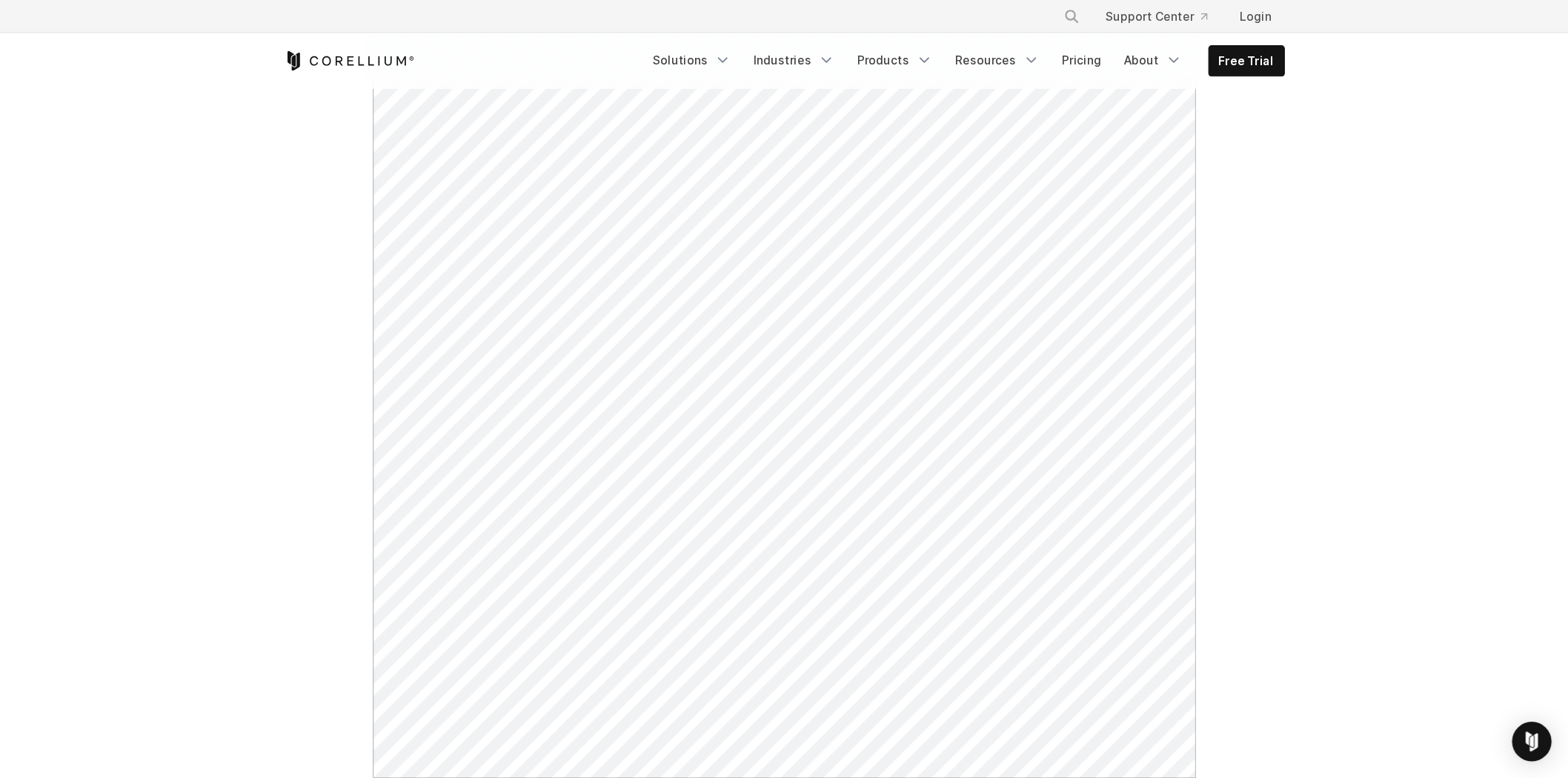
scroll to position [339, 0]
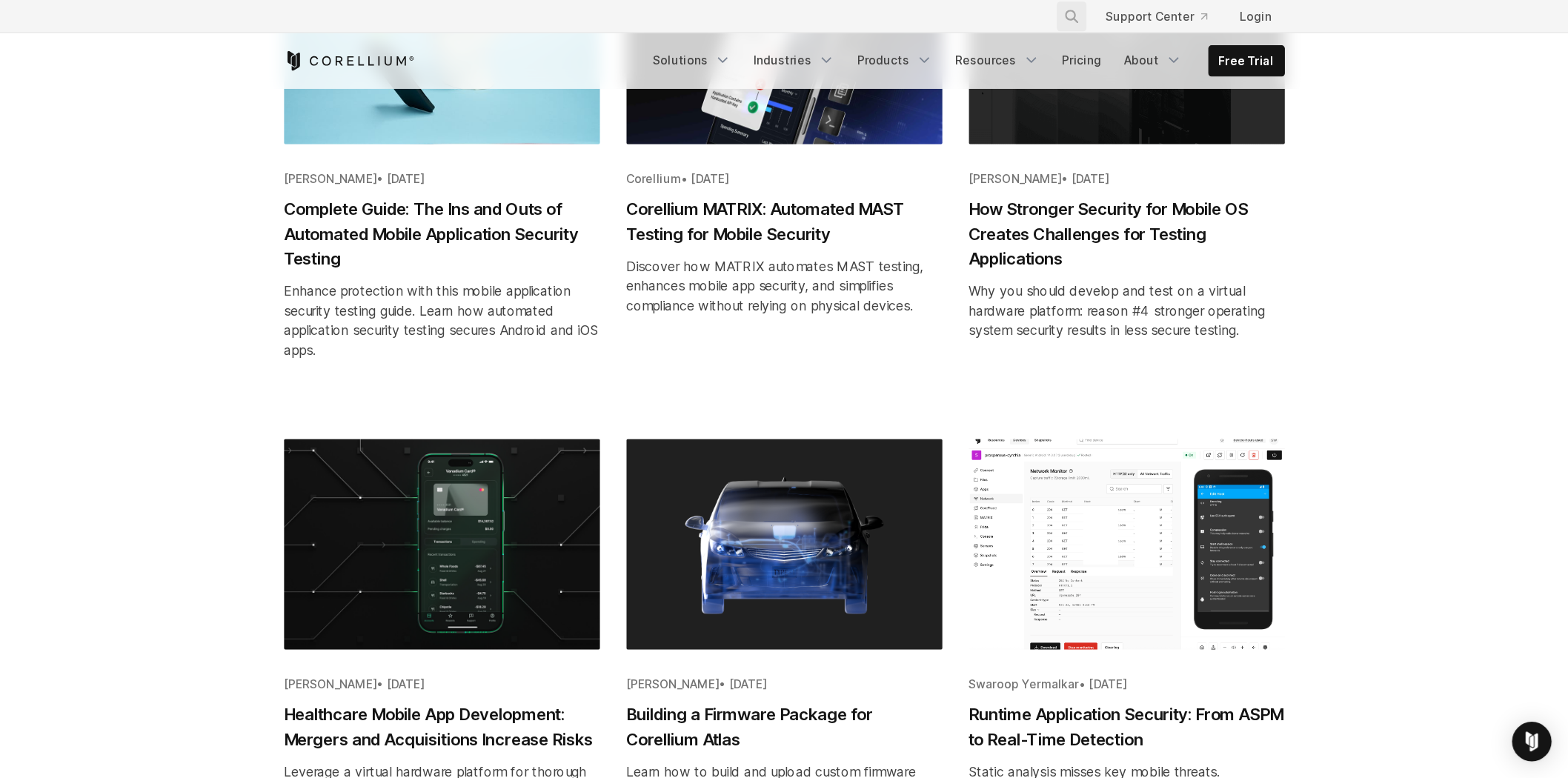
scroll to position [885, 0]
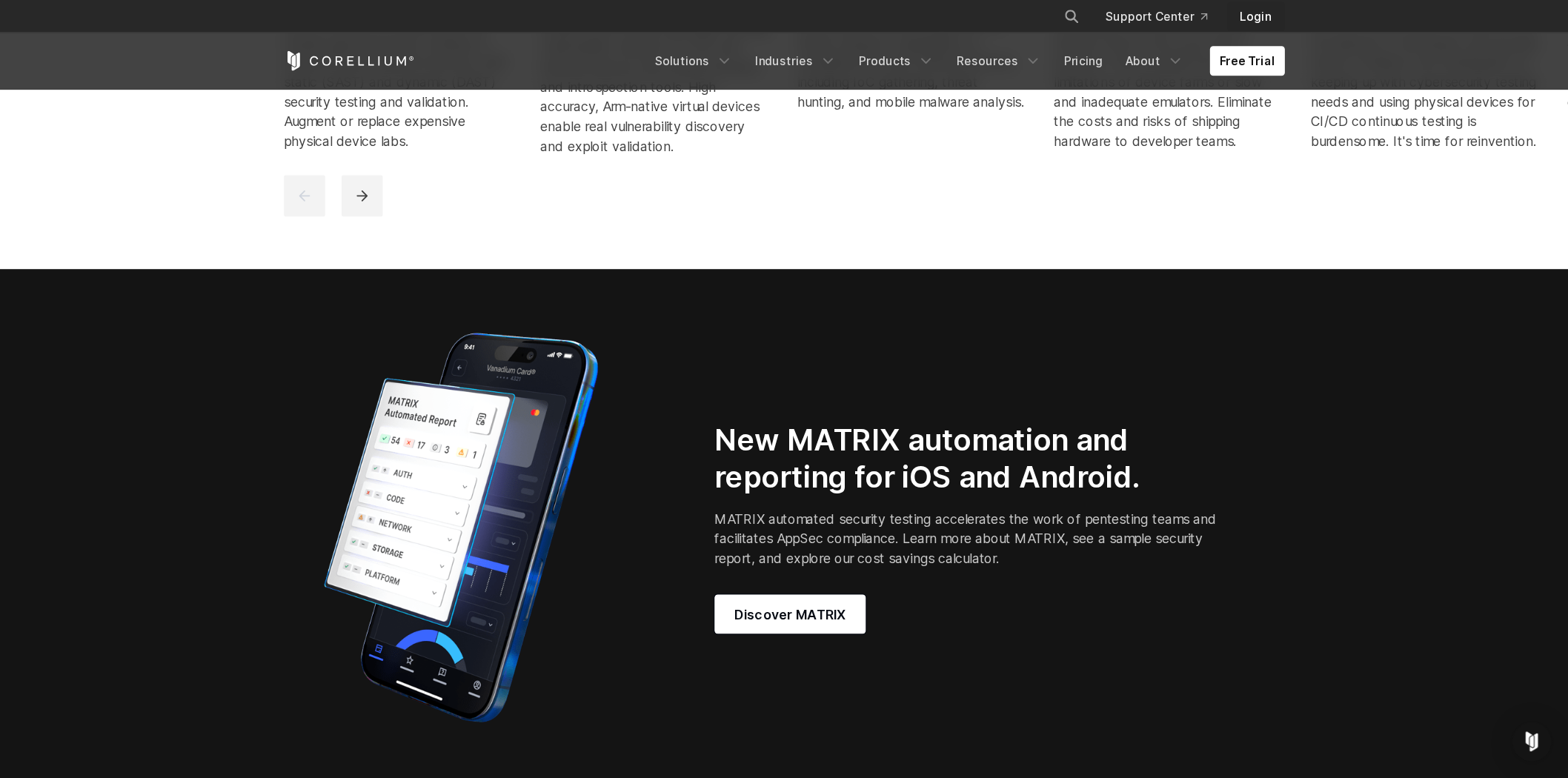
scroll to position [1112, 0]
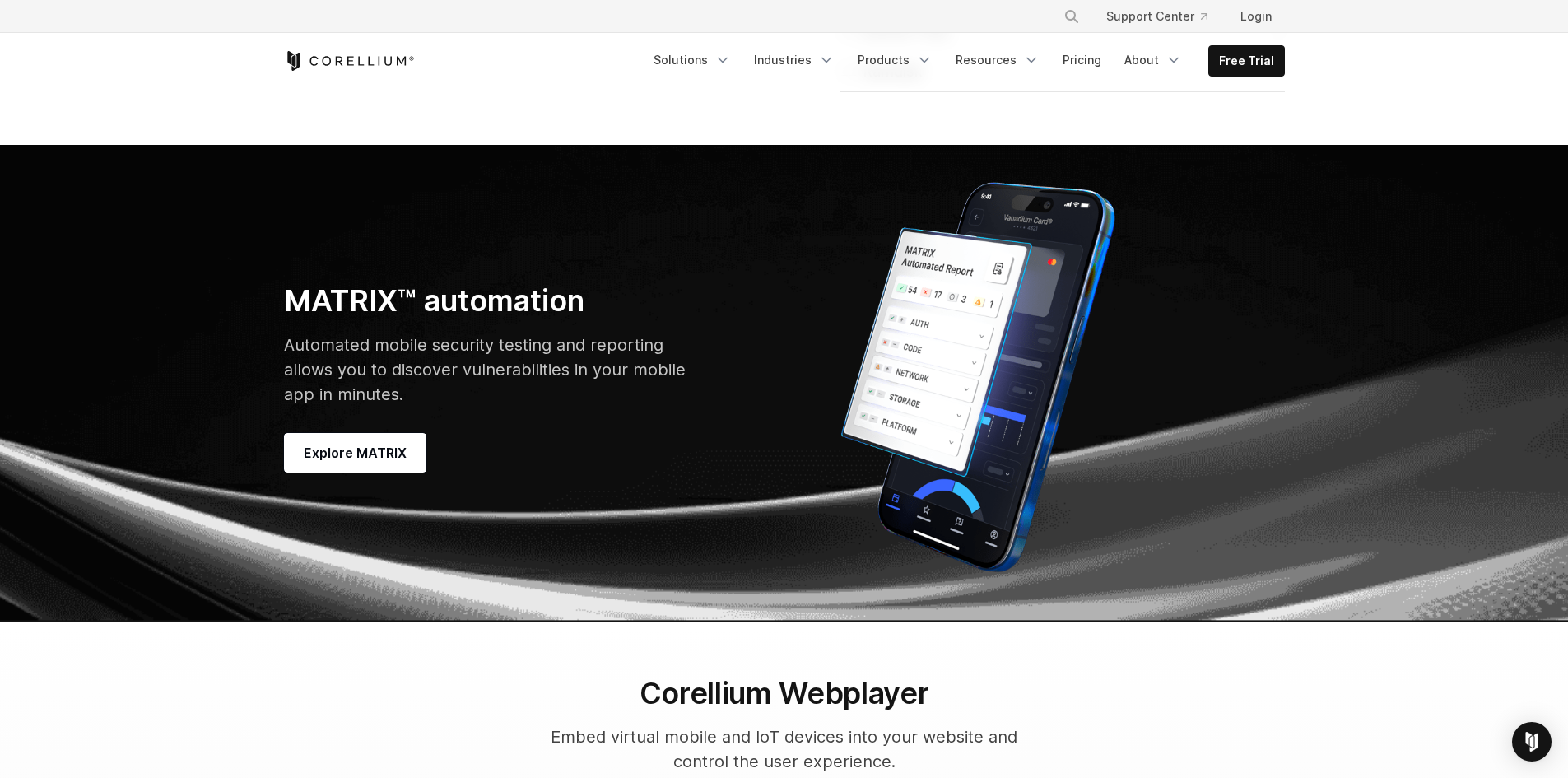
scroll to position [4572, 0]
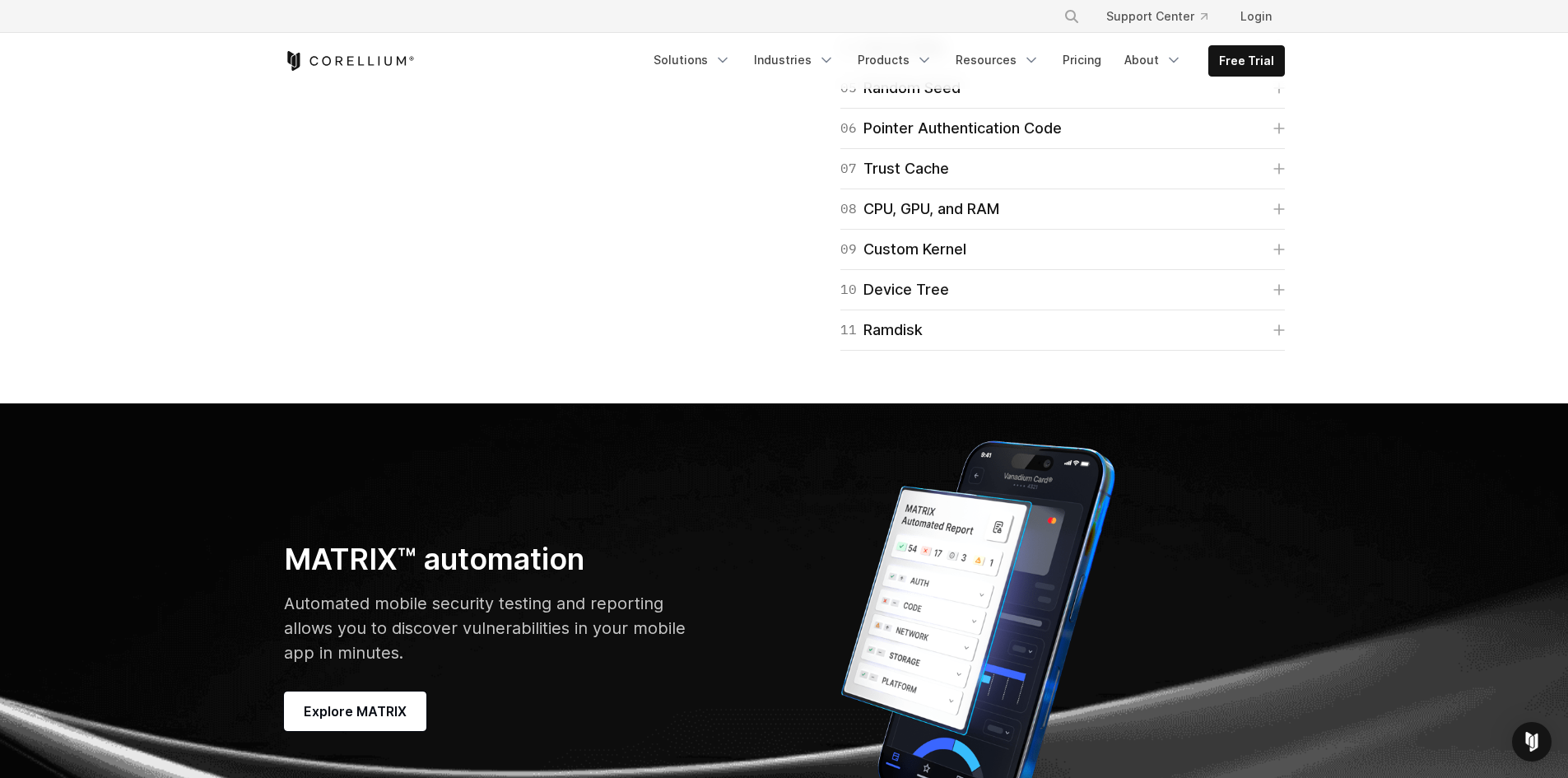
click at [907, 59] on div "04 Kernel Slide" at bounding box center [893, 48] width 105 height 23
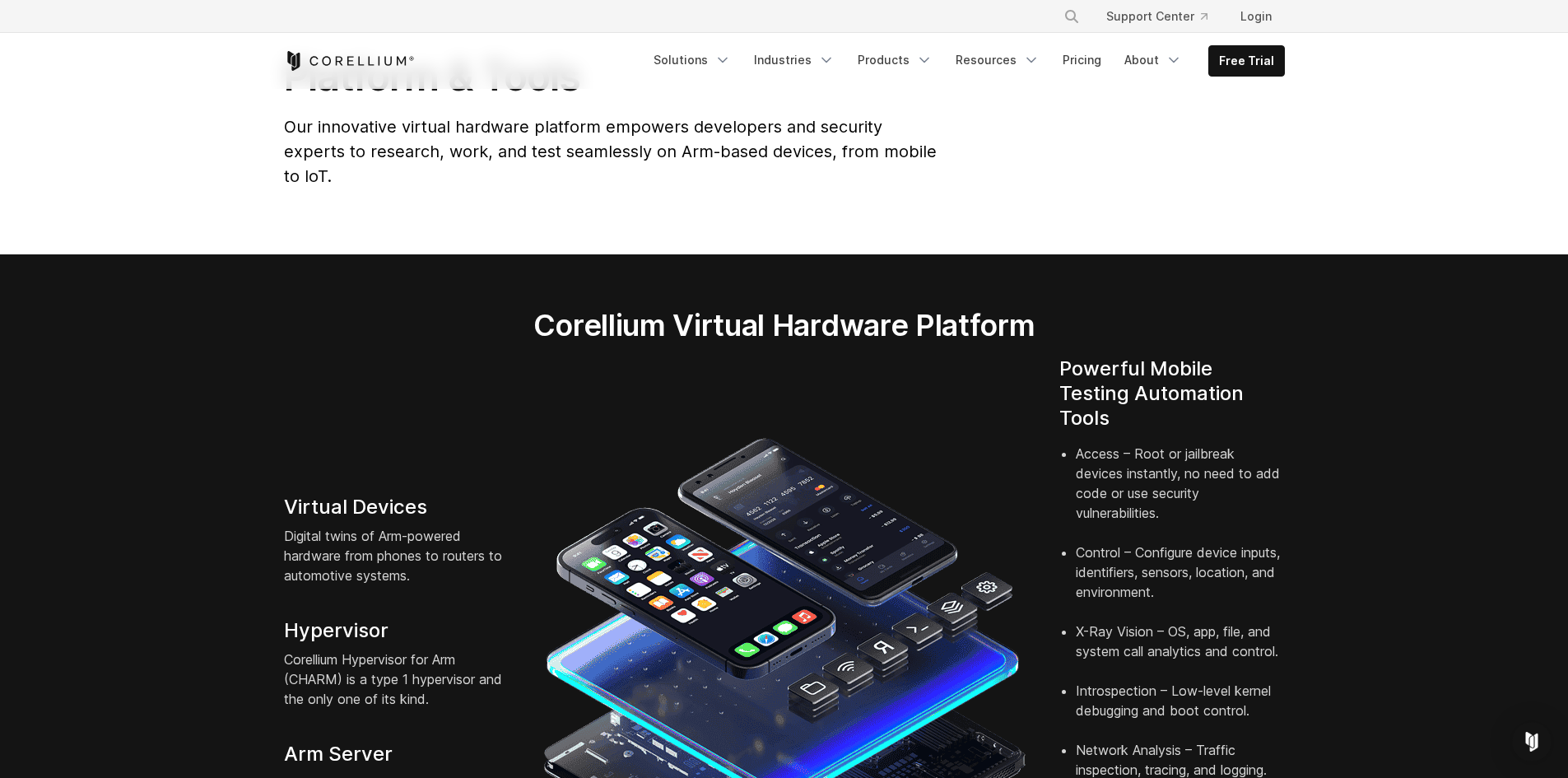
scroll to position [0, 0]
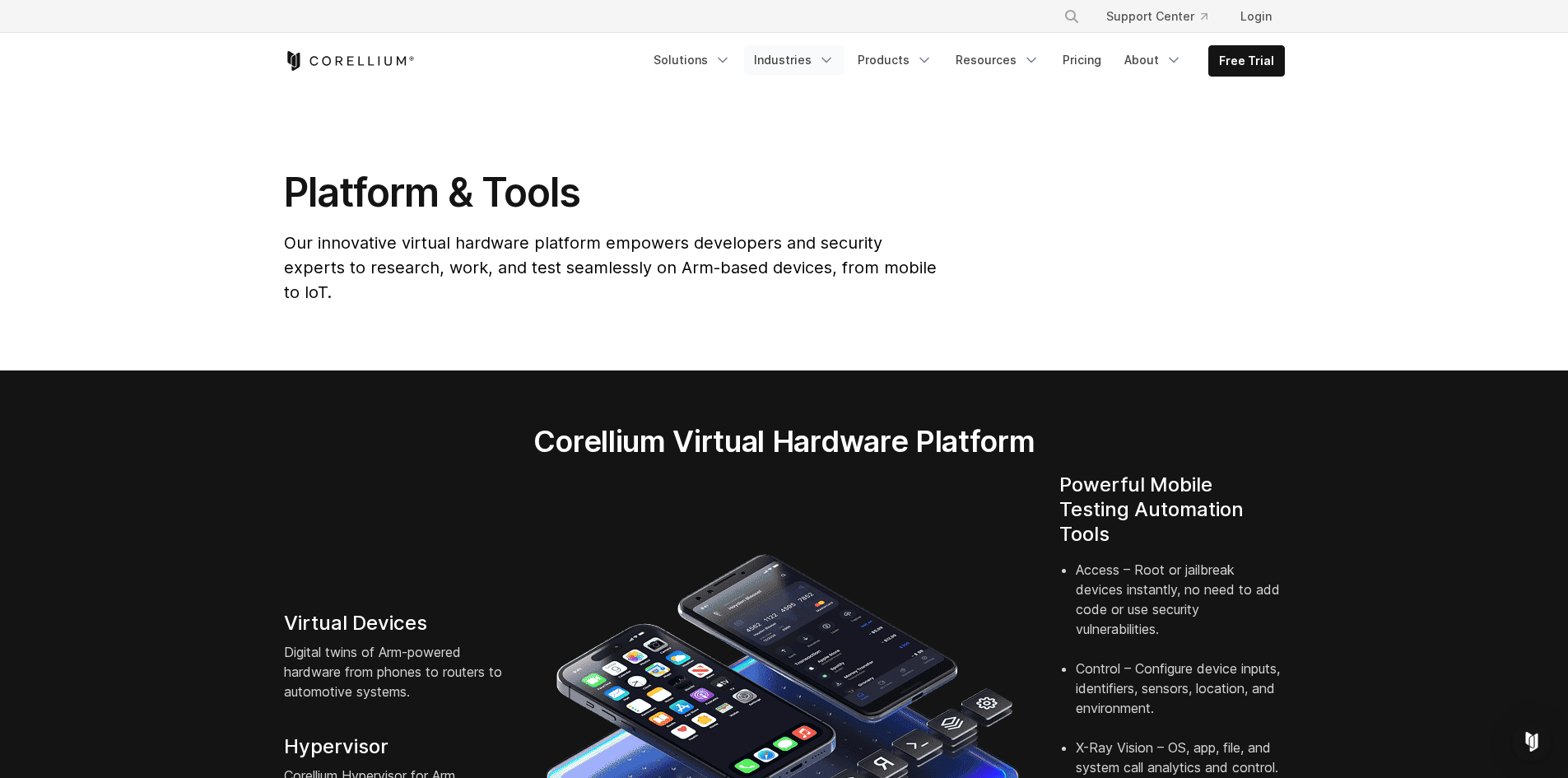
click at [786, 66] on link "Industries" at bounding box center [794, 60] width 100 height 30
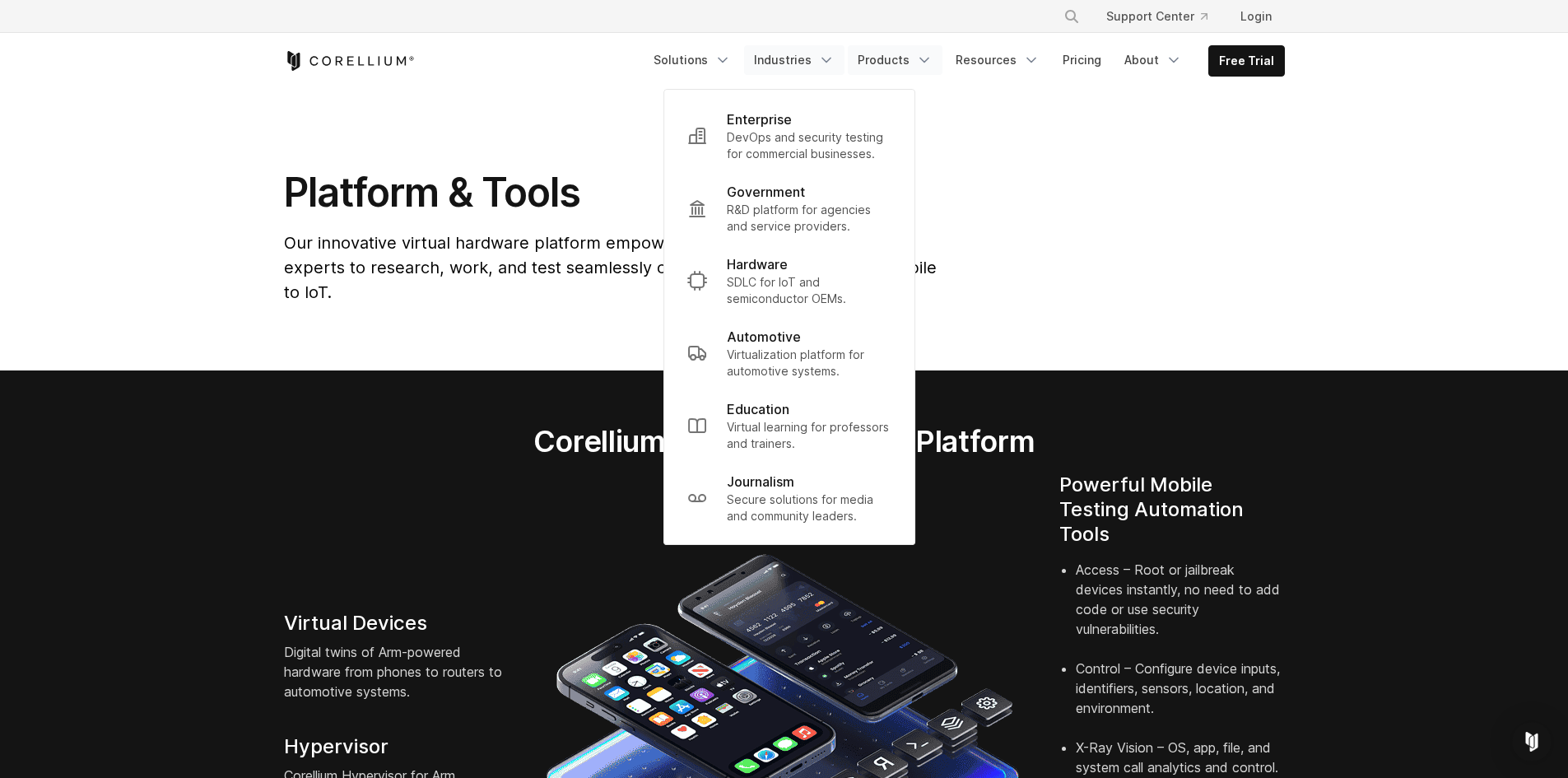
click at [930, 56] on icon "Navigation Menu" at bounding box center [925, 60] width 17 height 17
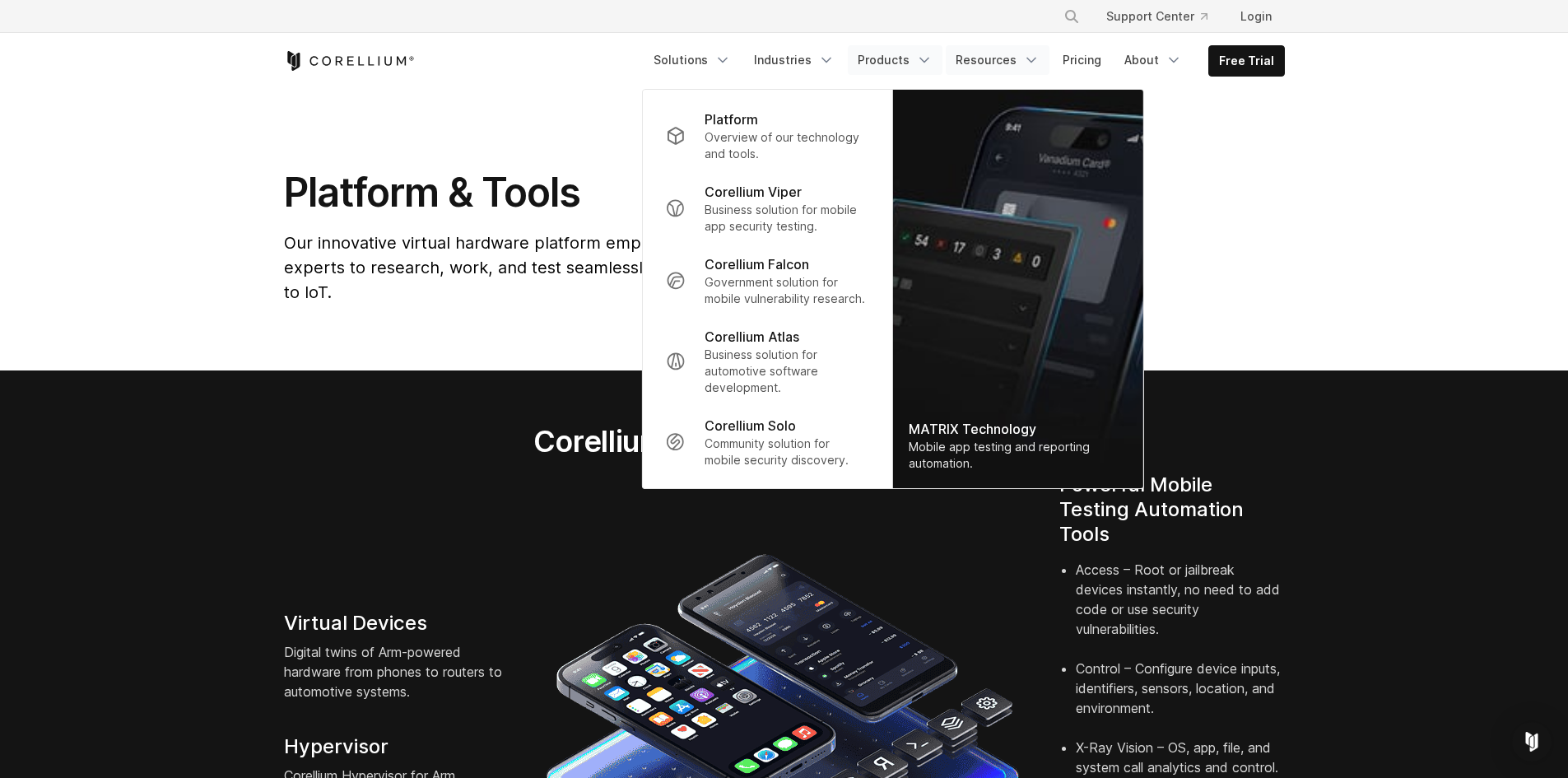
click at [1007, 59] on link "Resources" at bounding box center [998, 60] width 104 height 30
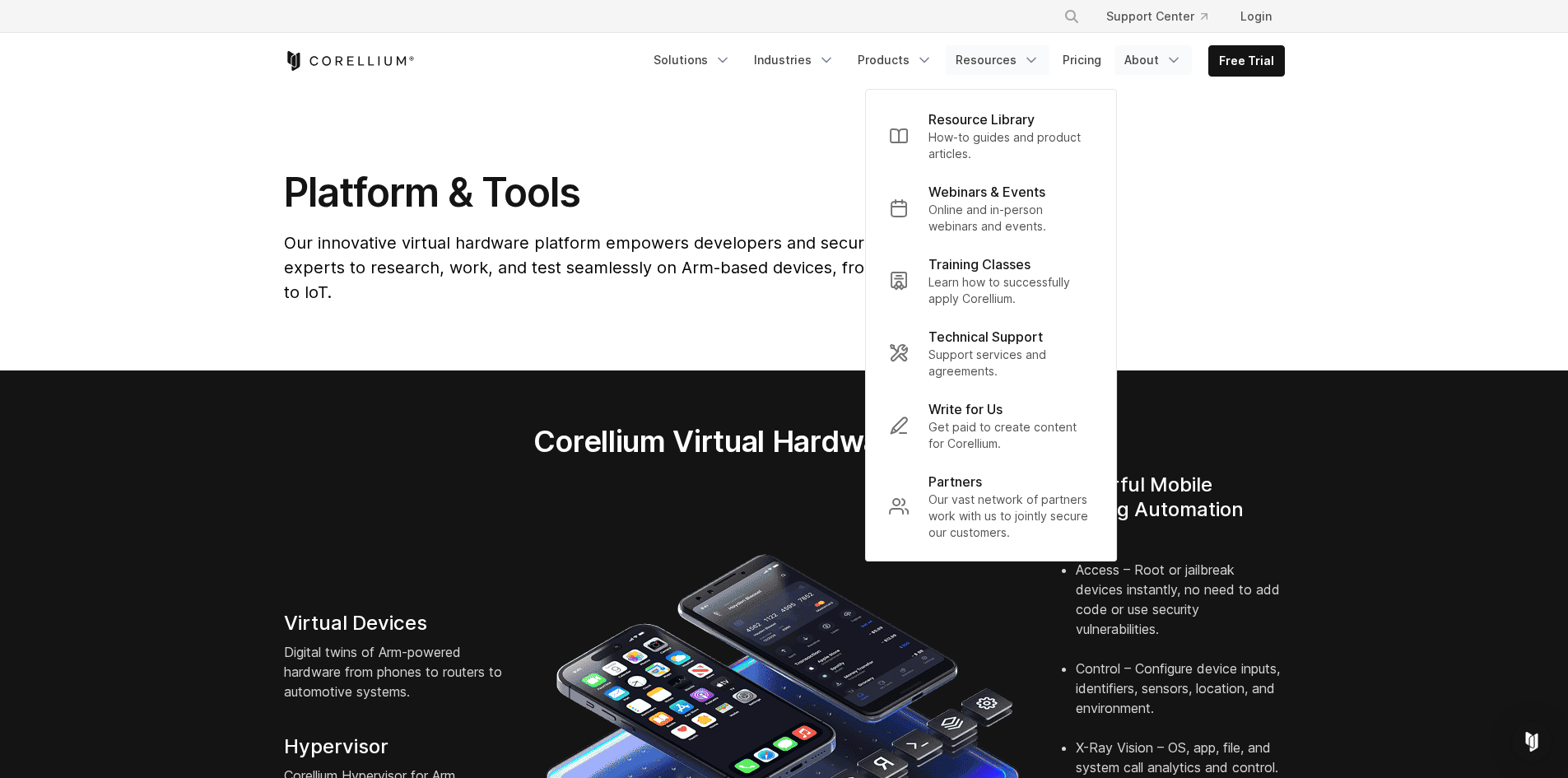
click at [1146, 55] on link "About" at bounding box center [1154, 60] width 78 height 30
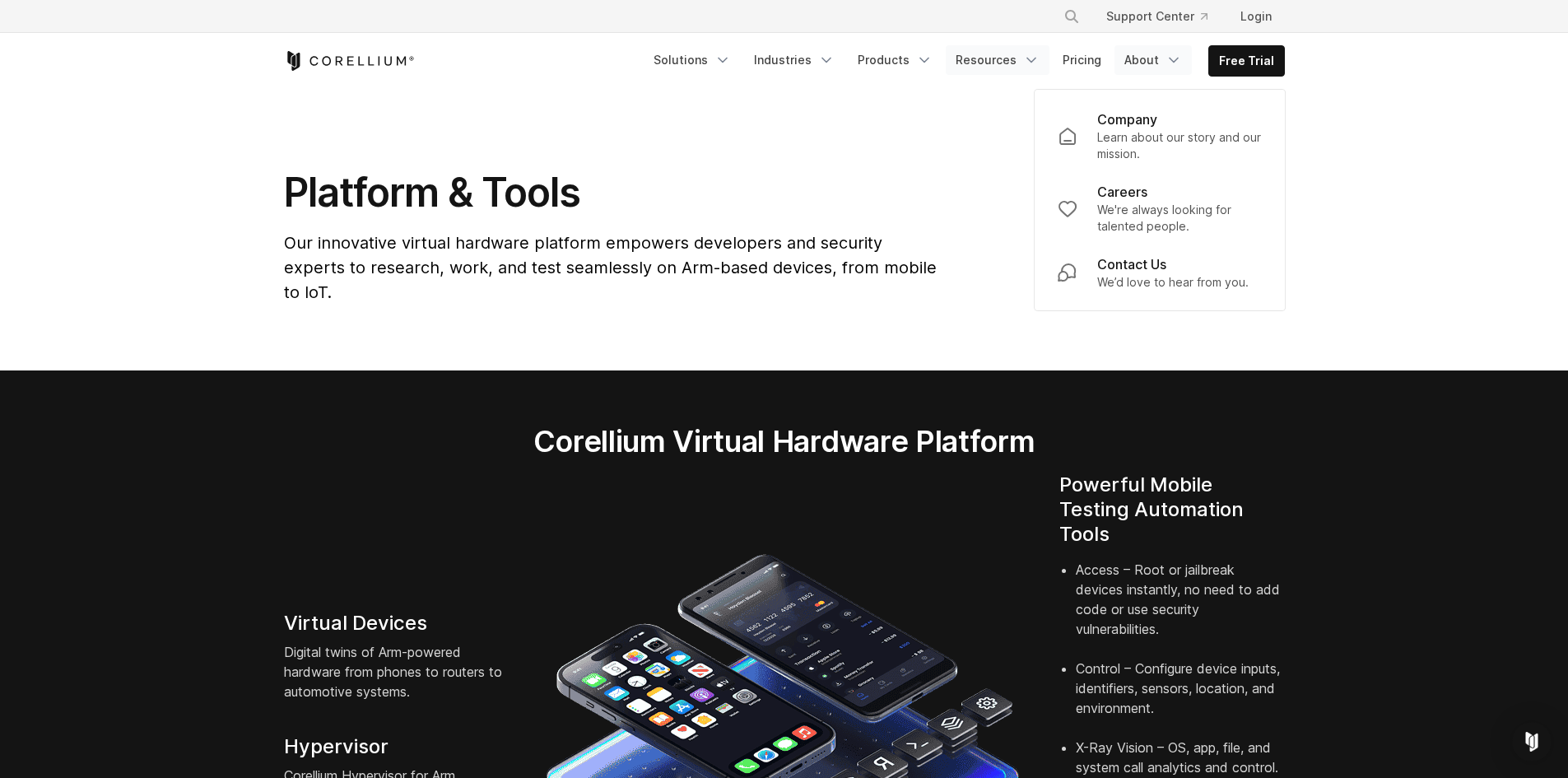
click at [988, 70] on link "Resources" at bounding box center [998, 60] width 104 height 30
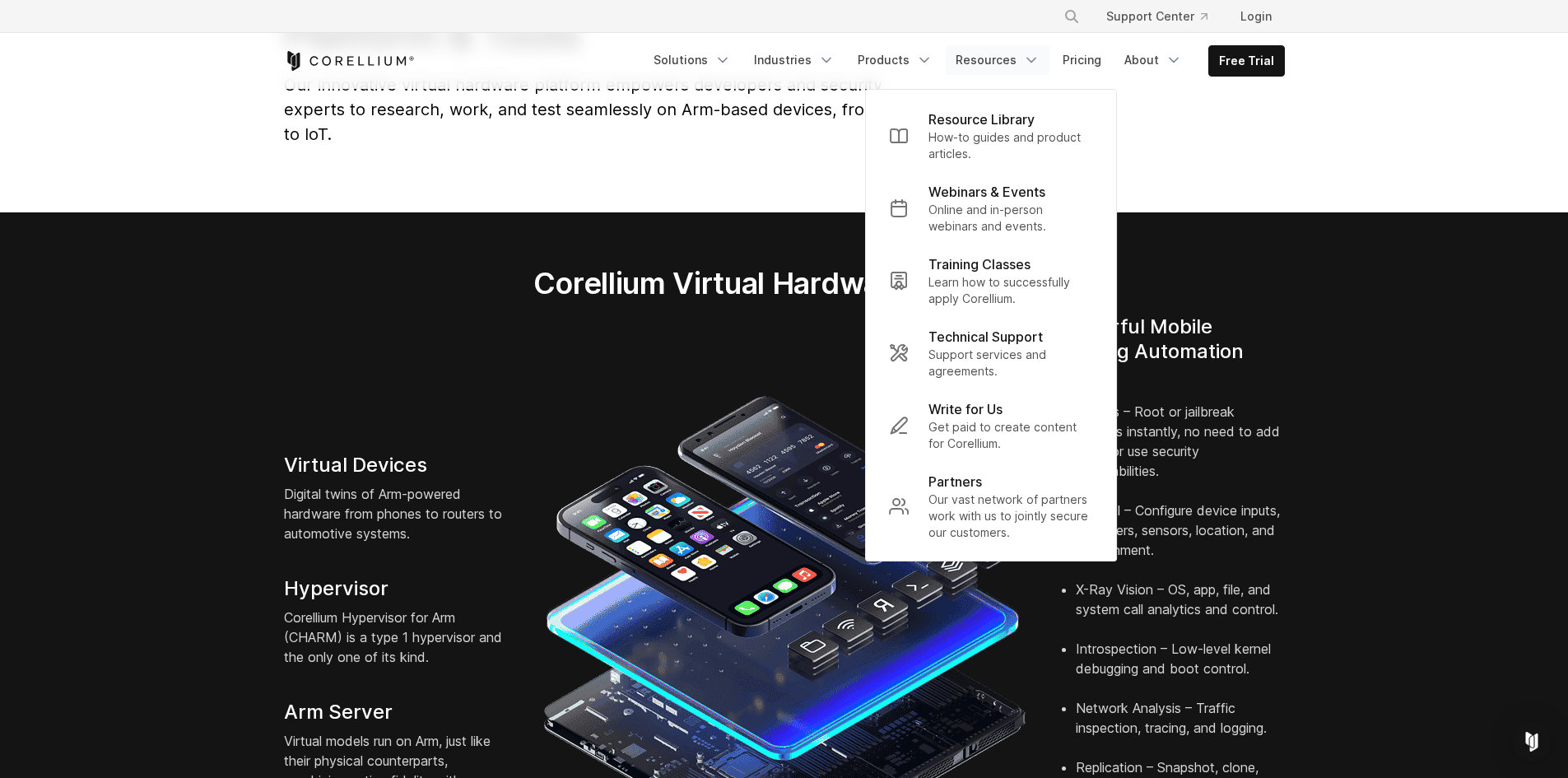
click at [470, 484] on p "Digital twins of Arm-powered hardware from phones to routers to automotive syst…" at bounding box center [397, 513] width 226 height 59
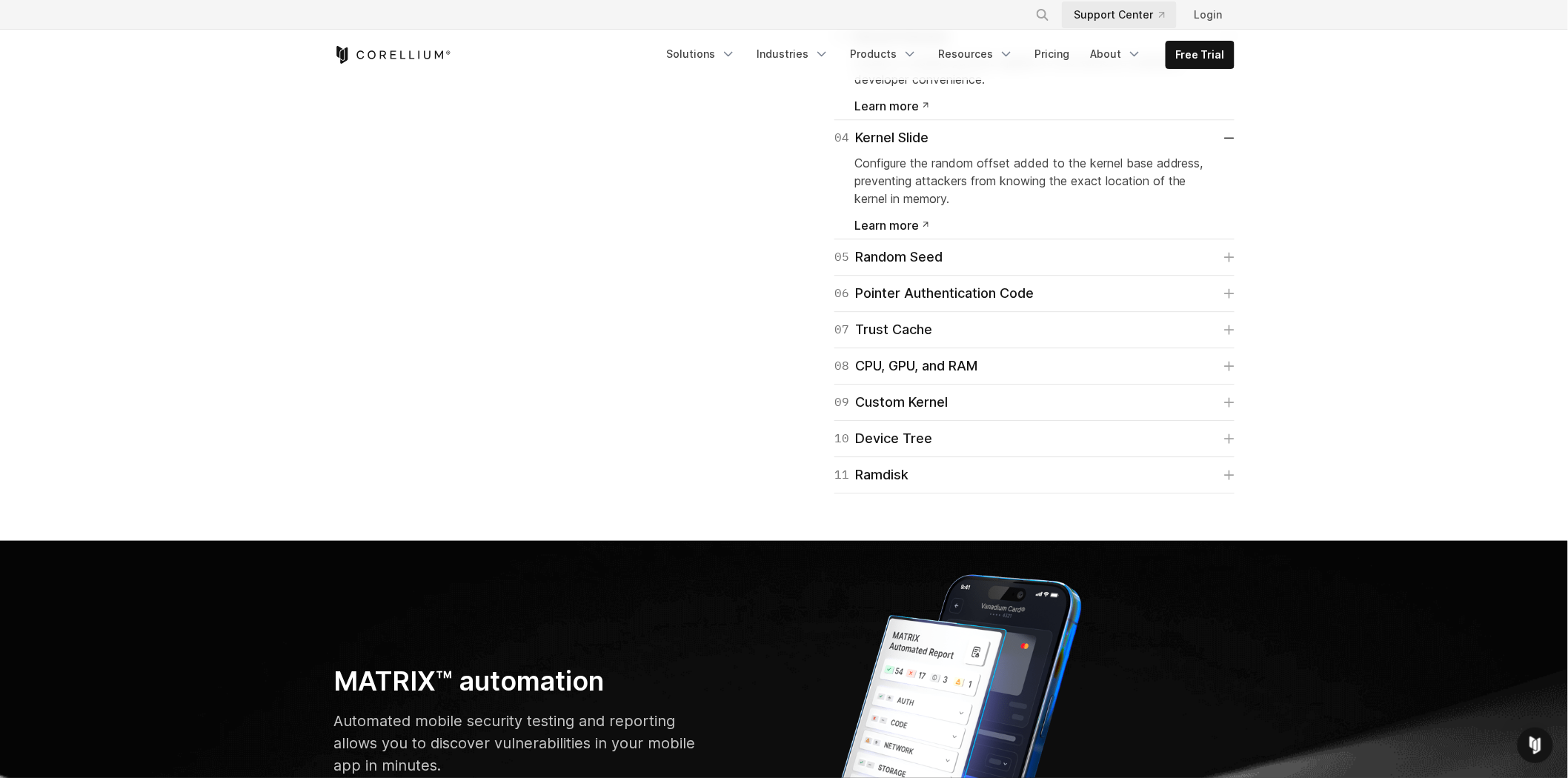
scroll to position [4103, 0]
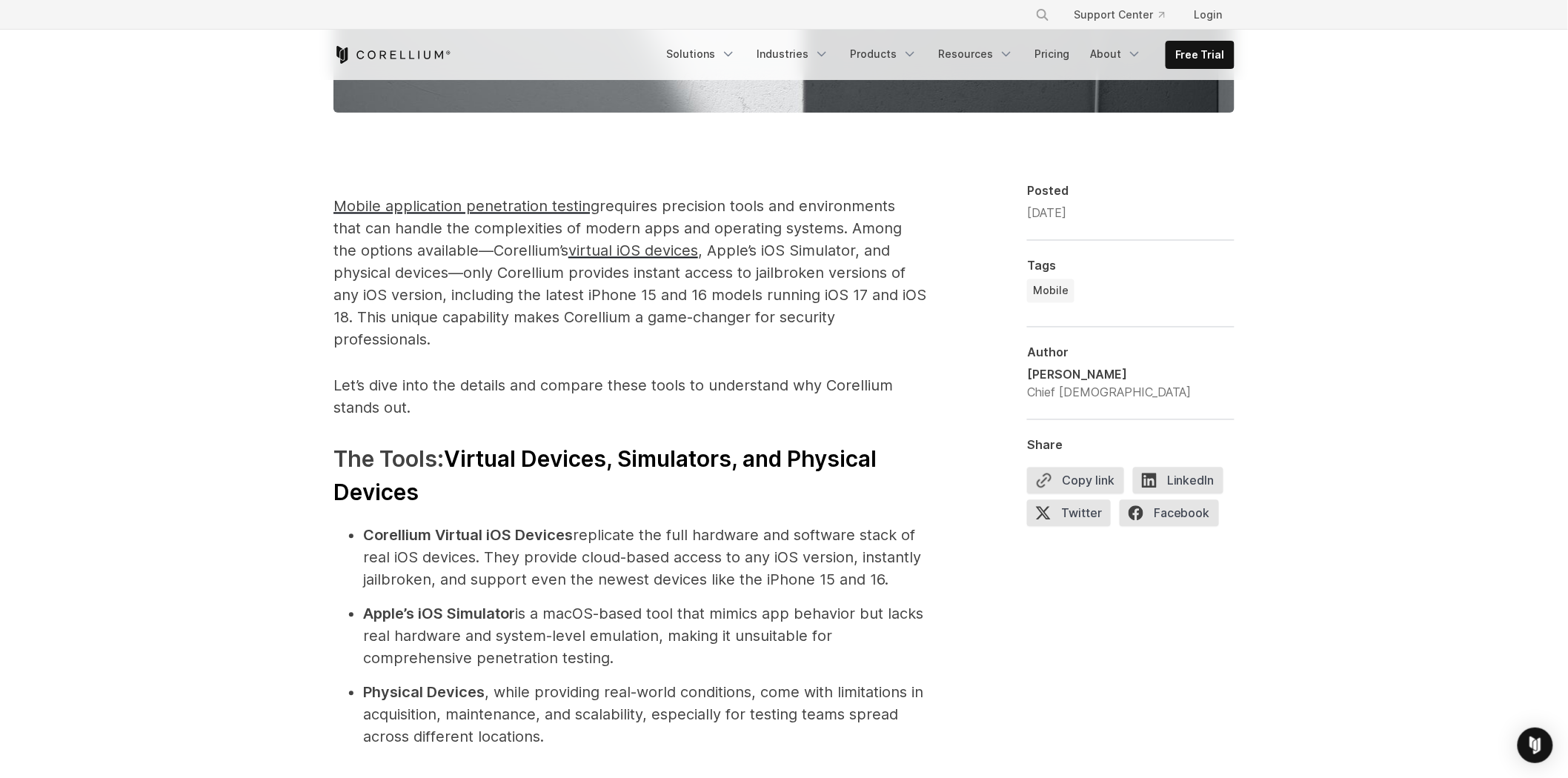
scroll to position [1064, 0]
